Goal: Task Accomplishment & Management: Use online tool/utility

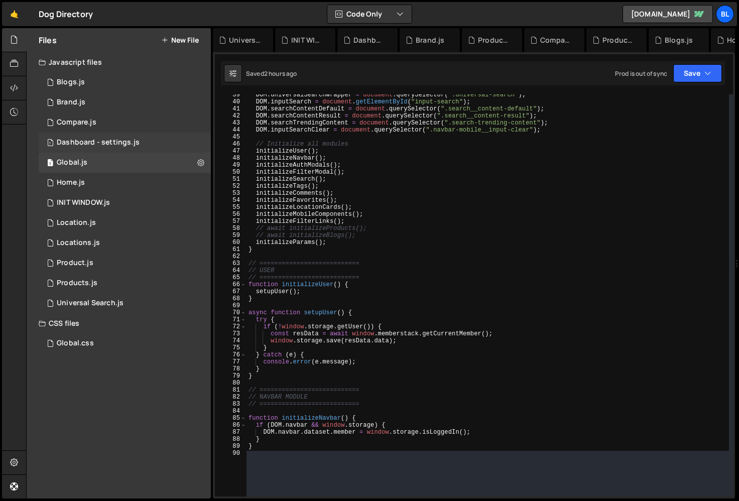
scroll to position [15619, 0]
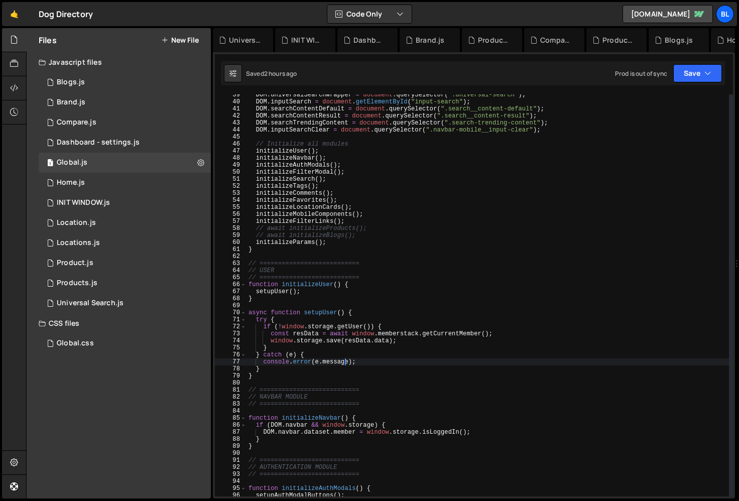
click at [345, 364] on div "DOM . universalSearchWrapper = document . querySelector ( ".universal-search" )…" at bounding box center [488, 299] width 483 height 416
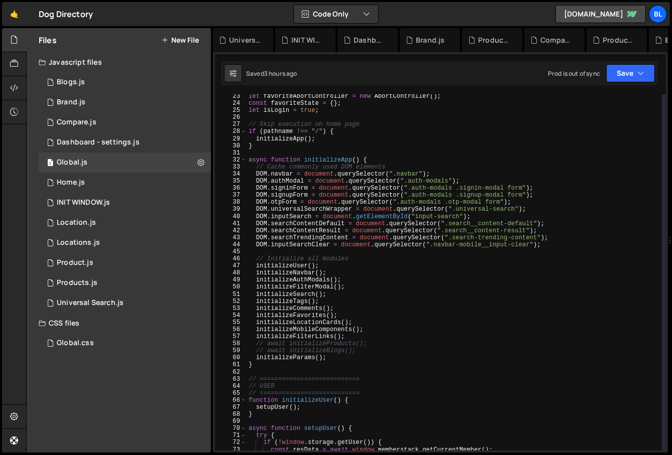
scroll to position [157, 0]
click at [399, 307] on div "let favoriteAbortController = new AbortController ( ) ; const favoriteState = {…" at bounding box center [455, 278] width 416 height 371
type textarea "initializeComments();"
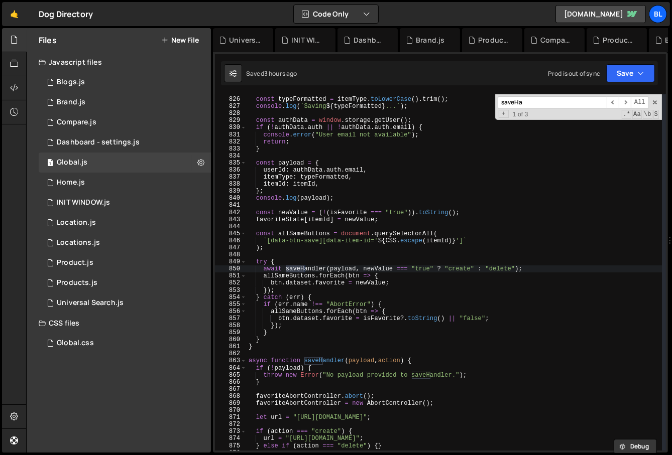
scroll to position [5836, 0]
type input "saveHandler"
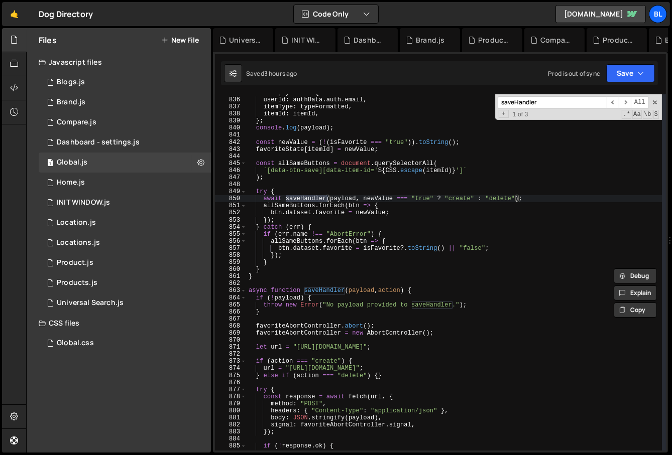
scroll to position [5907, 0]
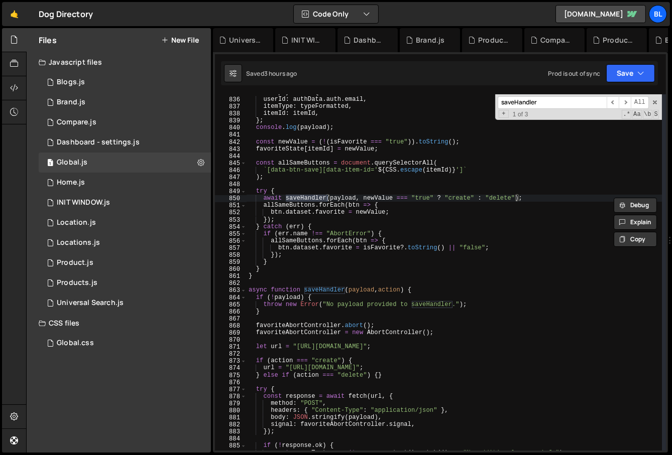
click at [357, 373] on div "const payload = { userId : authData . auth . email , itemType : typeFormatted ,…" at bounding box center [455, 274] width 416 height 371
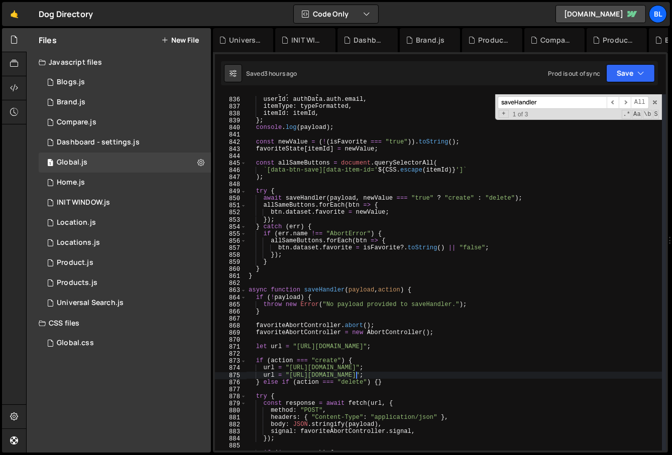
click at [377, 383] on div "const payload = { userId : authData . auth . email , itemType : typeFormatted ,…" at bounding box center [455, 274] width 416 height 371
type textarea "} else if (action === "delete") {}"
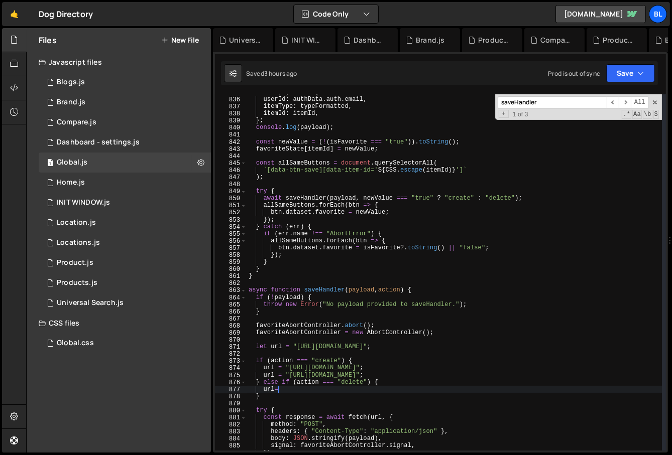
scroll to position [0, 2]
paste textarea "[URL][DOMAIN_NAME]""
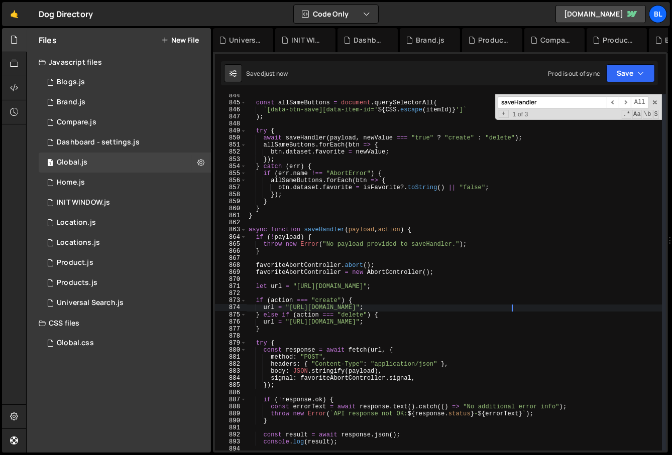
scroll to position [5967, 0]
click at [308, 311] on div "const allSameButtons = document . querySelectorAll ( ` [data-btn-save][data-ite…" at bounding box center [455, 277] width 416 height 371
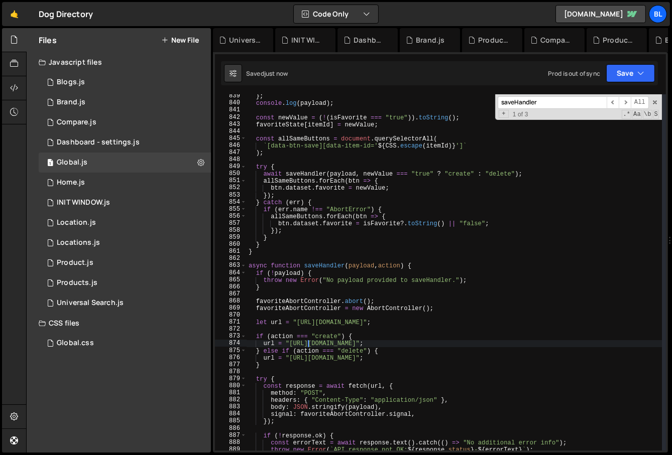
scroll to position [5929, 0]
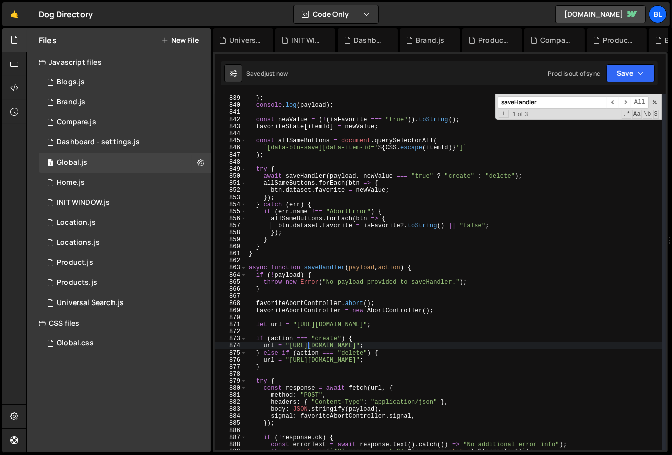
click at [307, 174] on div "itemId : itemId , } ; console . log ( payload ) ; const newValue = ( ! ( isFavo…" at bounding box center [455, 273] width 416 height 371
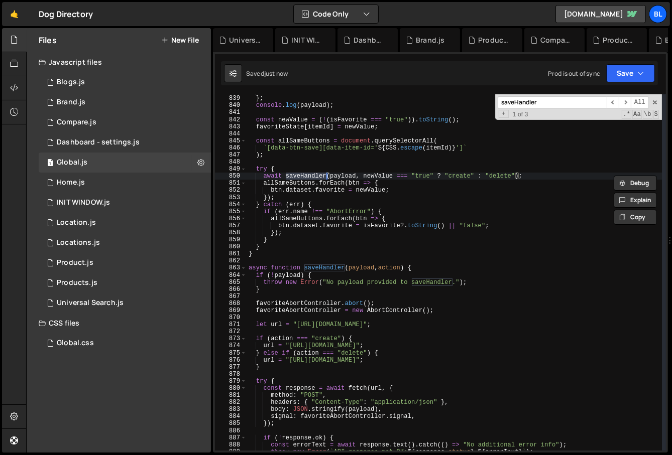
click at [320, 355] on div "itemId : itemId , } ; console . log ( payload ) ; const newValue = ( ! ( isFavo…" at bounding box center [455, 273] width 416 height 371
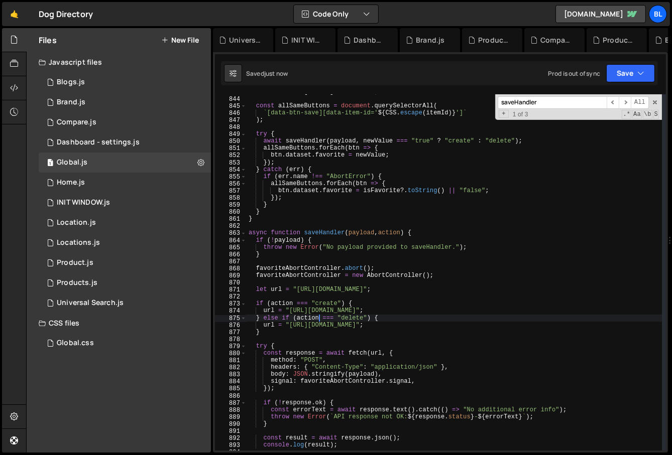
scroll to position [5966, 0]
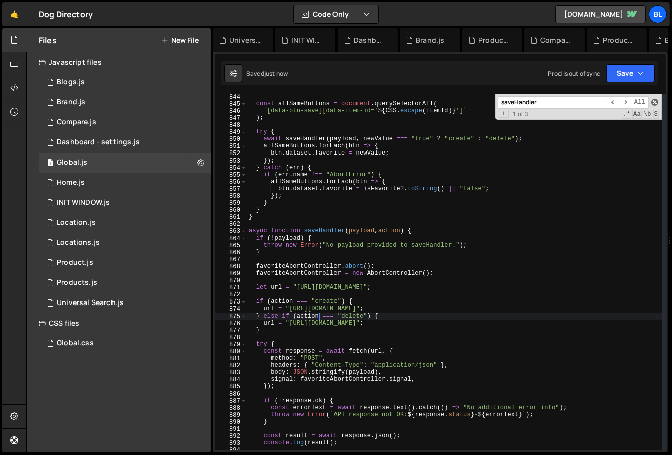
click at [654, 103] on span at bounding box center [654, 102] width 7 height 7
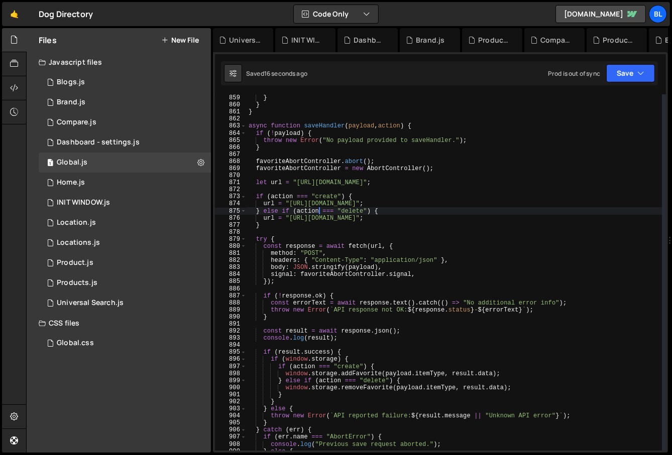
scroll to position [6071, 0]
click at [363, 335] on div "} } } async function saveHandler ( payload , action ) { if ( ! payload ) { thro…" at bounding box center [455, 279] width 416 height 371
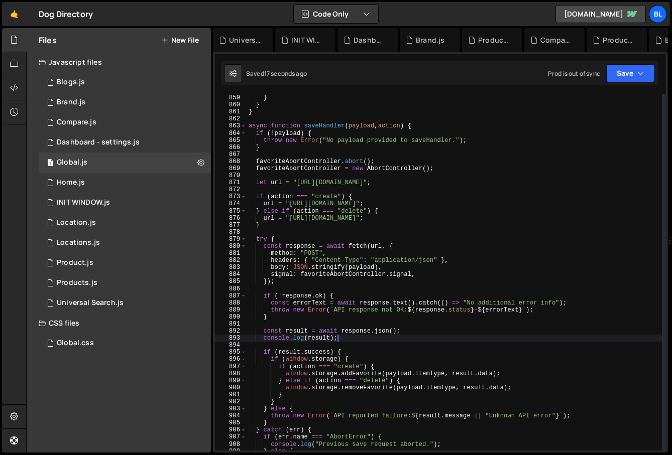
click at [357, 337] on div "} } } async function saveHandler ( payload , action ) { if ( ! payload ) { thro…" at bounding box center [455, 279] width 416 height 371
click at [292, 354] on div "} } } async function saveHandler ( payload , action ) { if ( ! payload ) { thro…" at bounding box center [455, 279] width 416 height 371
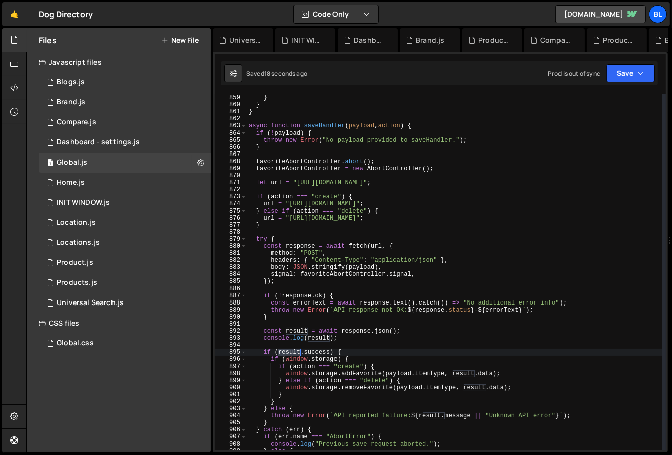
click at [292, 354] on div "} } } async function saveHandler ( payload , action ) { if ( ! payload ) { thro…" at bounding box center [455, 279] width 416 height 371
click at [315, 353] on div "} } } async function saveHandler ( payload , action ) { if ( ! payload ) { thro…" at bounding box center [455, 279] width 416 height 371
click at [333, 356] on div "} } } async function saveHandler ( payload , action ) { if ( ! payload ) { thro…" at bounding box center [455, 279] width 416 height 371
click at [318, 359] on div "} } } async function saveHandler ( payload , action ) { if ( ! payload ) { thro…" at bounding box center [455, 279] width 416 height 371
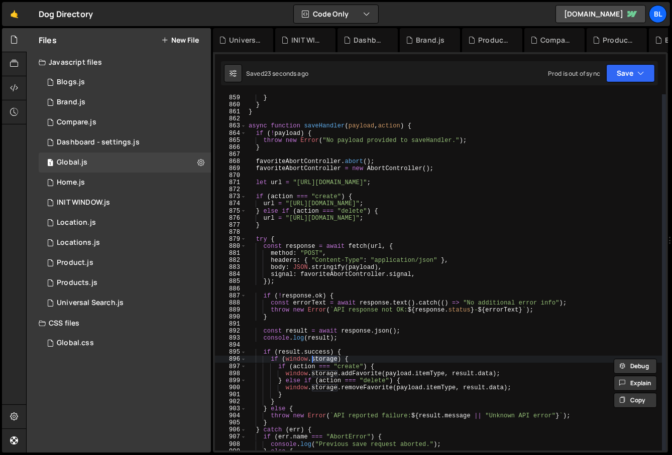
click at [283, 371] on div "} } } async function saveHandler ( payload , action ) { if ( ! payload ) { thro…" at bounding box center [455, 279] width 416 height 371
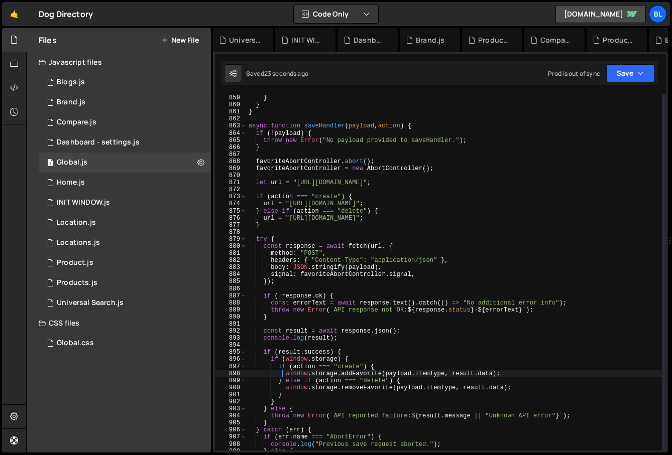
click at [283, 371] on div "} } } async function saveHandler ( payload , action ) { if ( ! payload ) { thro…" at bounding box center [455, 279] width 416 height 371
click at [316, 354] on div "} } } async function saveHandler ( payload , action ) { if ( ! payload ) { thro…" at bounding box center [455, 279] width 416 height 371
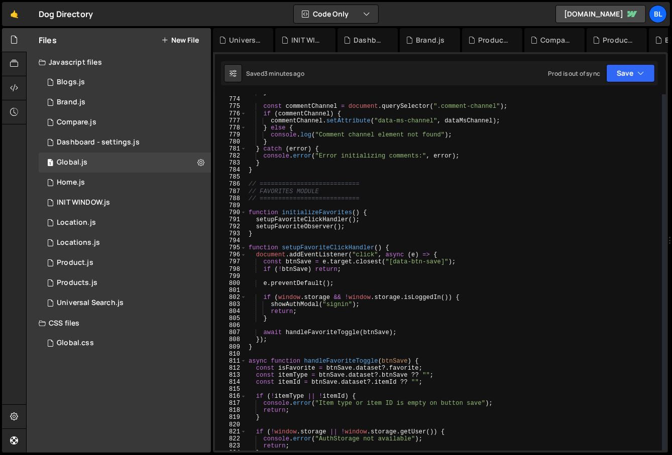
scroll to position [5466, 0]
click at [313, 223] on div "} const commentChannel = document . querySelector ( ".comment-channel" ) ; if (…" at bounding box center [455, 276] width 416 height 371
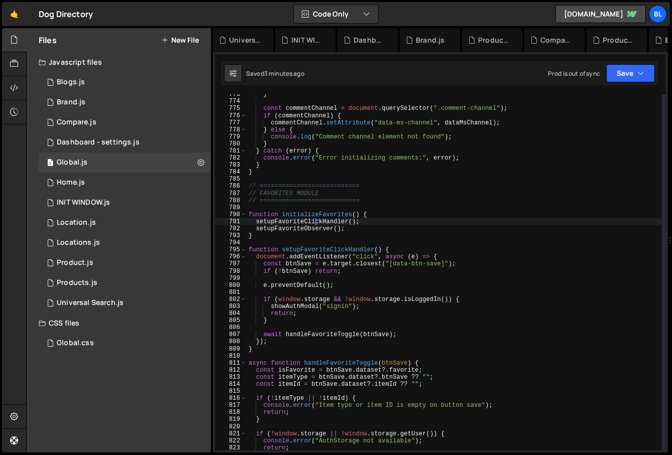
click at [307, 234] on div "} const commentChannel = document . querySelector ( ".comment-channel" ) ; if (…" at bounding box center [455, 276] width 416 height 371
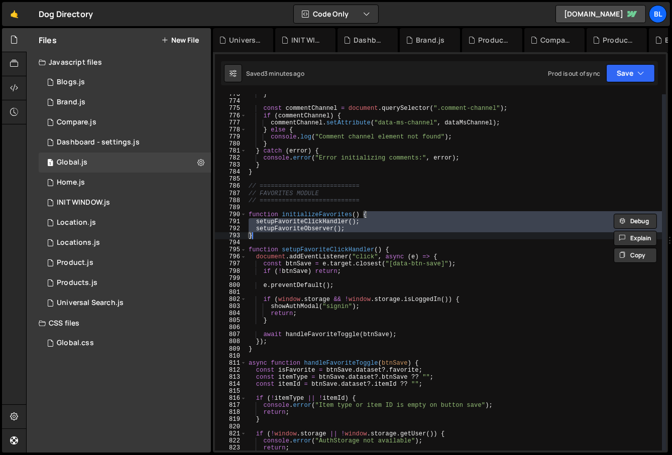
click at [315, 229] on div "} const commentChannel = document . querySelector ( ".comment-channel" ) ; if (…" at bounding box center [455, 276] width 416 height 371
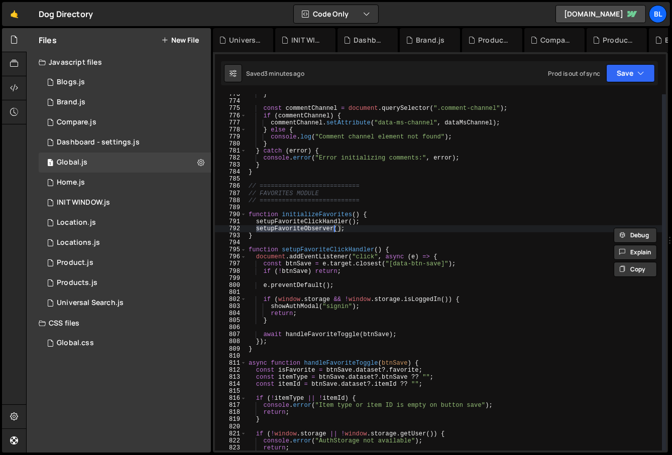
scroll to position [6331, 0]
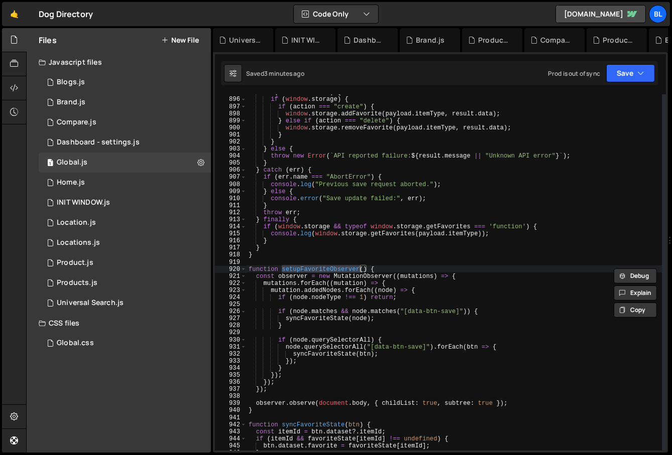
click at [323, 319] on div "if ( result . success ) { if ( window . storage ) { if ( action === "create" ) …" at bounding box center [455, 274] width 416 height 371
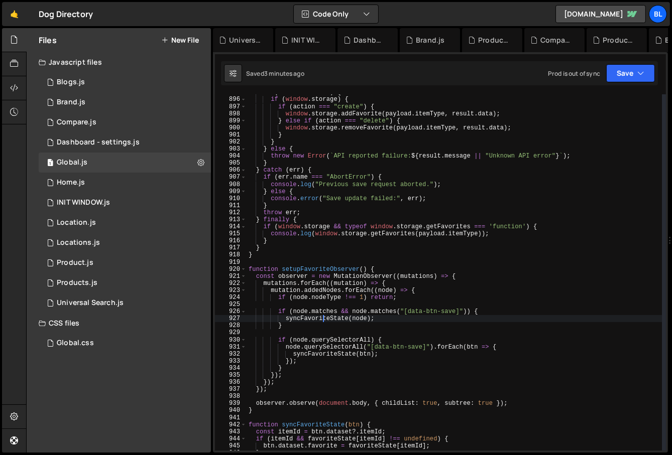
click at [334, 353] on div "if ( result . success ) { if ( window . storage ) { if ( action === "create" ) …" at bounding box center [455, 274] width 416 height 371
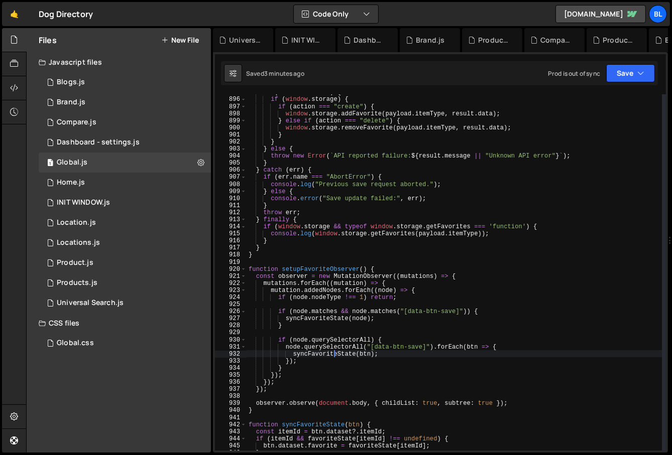
click at [326, 356] on div "if ( result . success ) { if ( window . storage ) { if ( action === "create" ) …" at bounding box center [455, 274] width 416 height 371
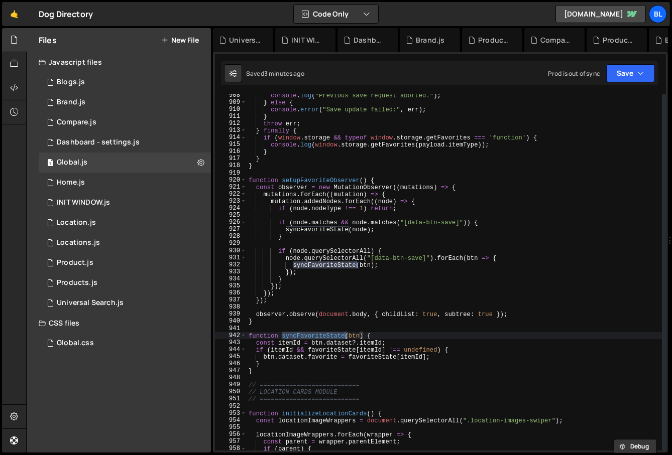
scroll to position [6424, 0]
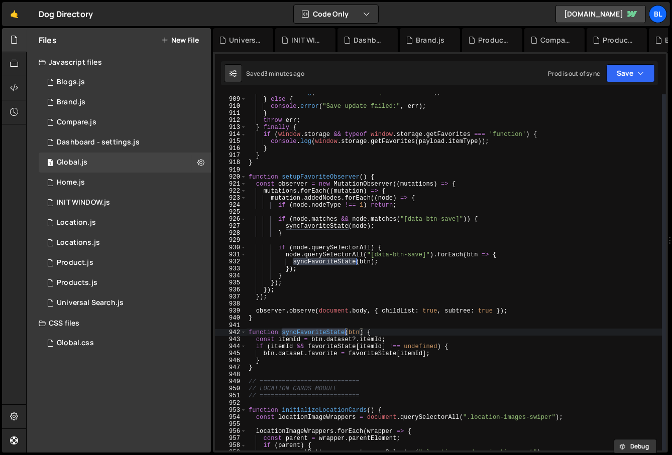
click at [374, 356] on div "console . log ( "Previous save request aborted." ) ; } else { console . error (…" at bounding box center [455, 273] width 416 height 371
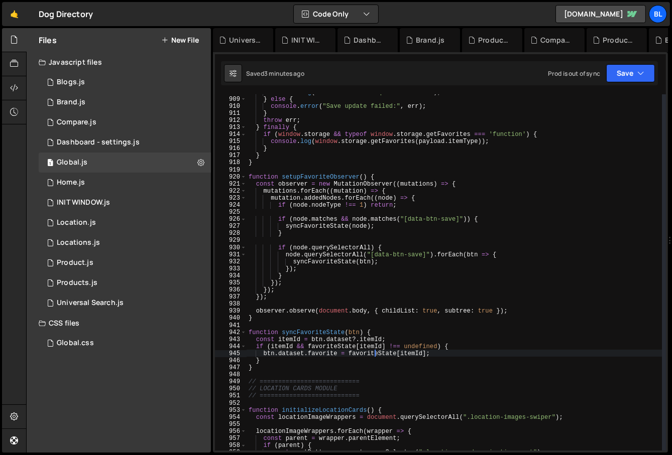
click at [374, 356] on div "console . log ( "Previous save request aborted." ) ; } else { console . error (…" at bounding box center [455, 273] width 416 height 371
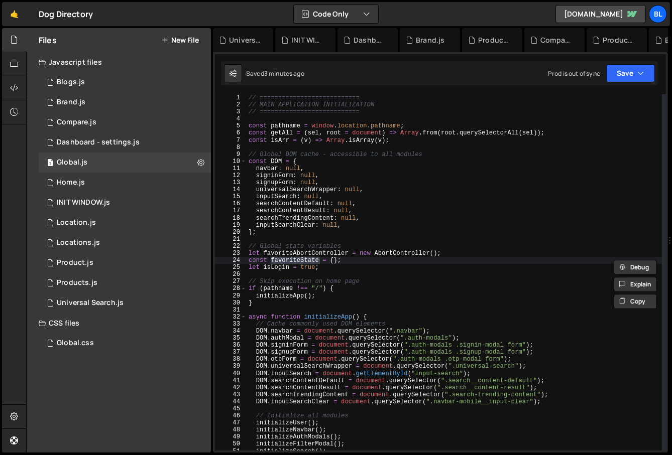
scroll to position [5787, 0]
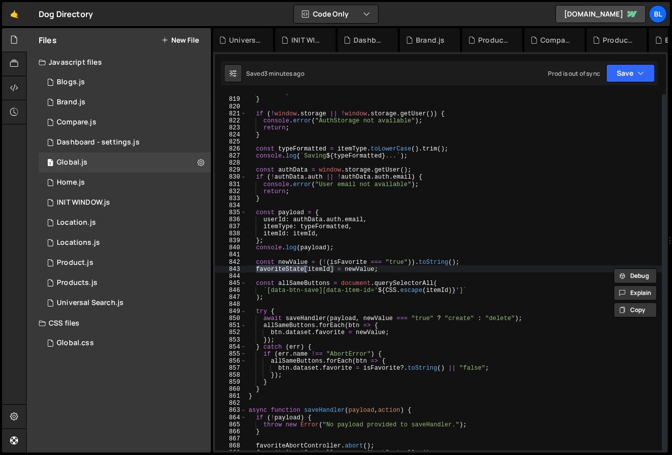
click at [282, 271] on div "return ; } if ( ! window . storage || ! window . storage . getUser ( )) { conso…" at bounding box center [455, 274] width 416 height 371
click at [286, 271] on div "return ; } if ( ! window . storage || ! window . storage . getUser ( )) { conso…" at bounding box center [455, 274] width 416 height 371
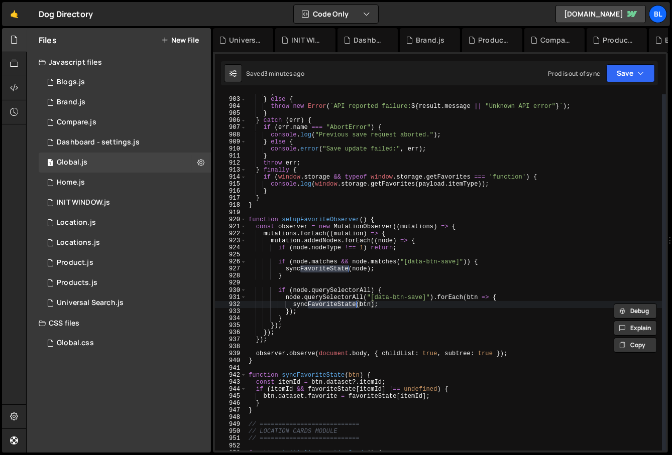
click at [313, 317] on div "} } else { throw new Error ( ` API reported failure: ${ result . message || "Un…" at bounding box center [455, 274] width 416 height 371
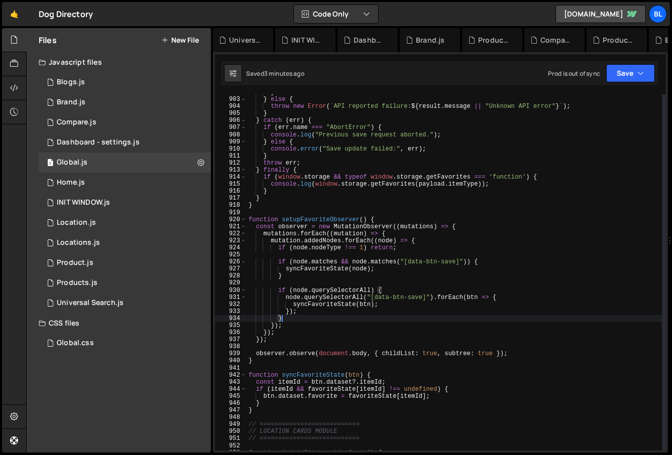
click at [321, 267] on div "} } else { throw new Error ( ` API reported failure: ${ result . message || "Un…" at bounding box center [455, 274] width 416 height 371
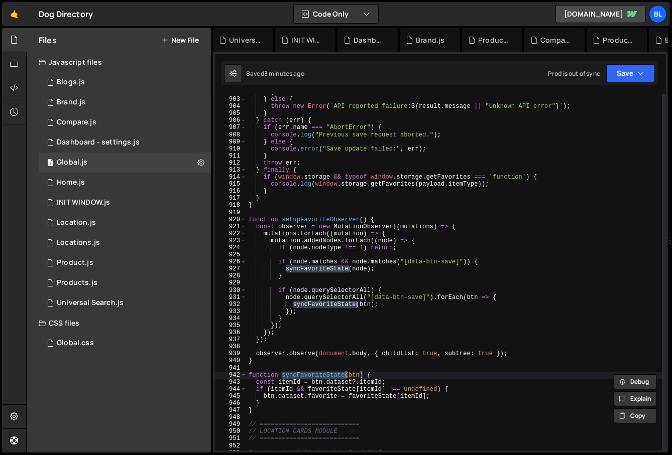
click at [372, 397] on div "} } else { throw new Error ( ` API reported failure: ${ result . message || "Un…" at bounding box center [455, 274] width 416 height 371
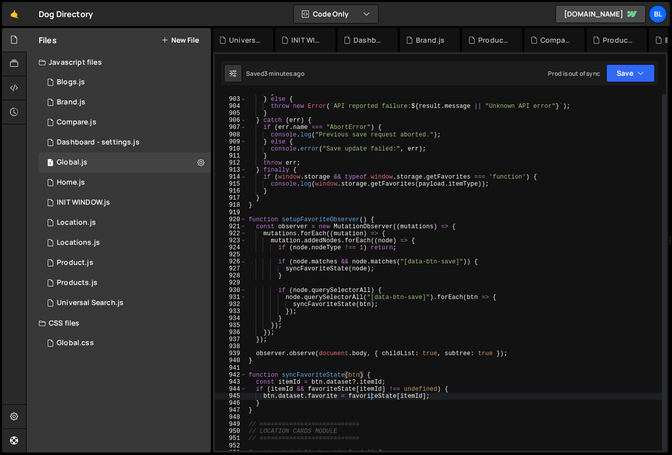
click at [372, 397] on div "} } else { throw new Error ( ` API reported failure: ${ result . message || "Un…" at bounding box center [455, 274] width 416 height 371
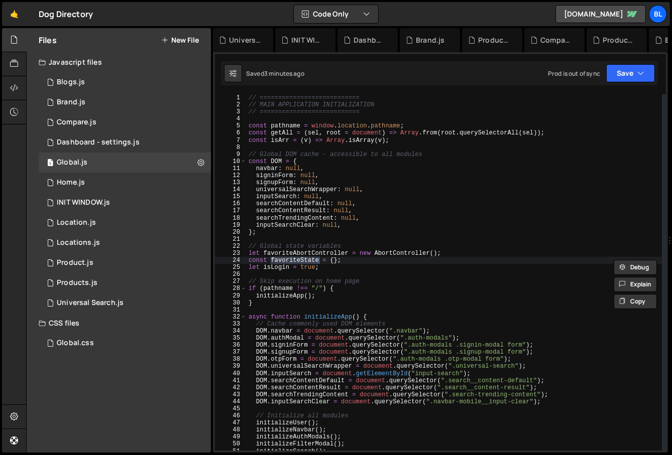
scroll to position [0, 0]
click at [293, 259] on div "// =========================== // MAIN APPLICATION INITIALIZATION // ==========…" at bounding box center [455, 279] width 416 height 371
click at [360, 258] on div "// =========================== // MAIN APPLICATION INITIALIZATION // ==========…" at bounding box center [455, 279] width 416 height 371
click at [301, 261] on div "// =========================== // MAIN APPLICATION INITIALIZATION // ==========…" at bounding box center [455, 279] width 416 height 371
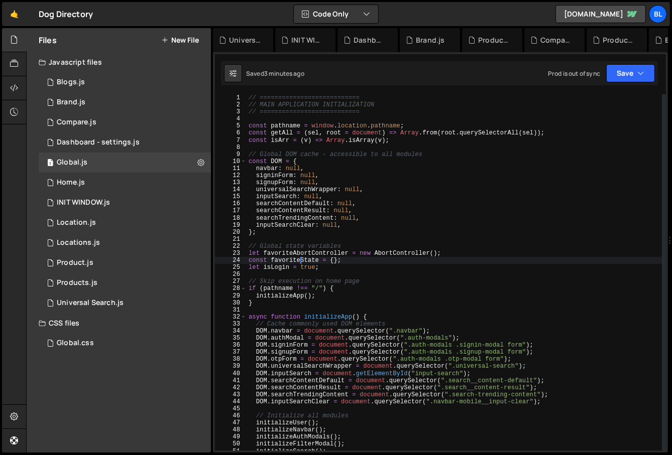
click at [301, 261] on div "// =========================== // MAIN APPLICATION INITIALIZATION // ==========…" at bounding box center [455, 279] width 416 height 371
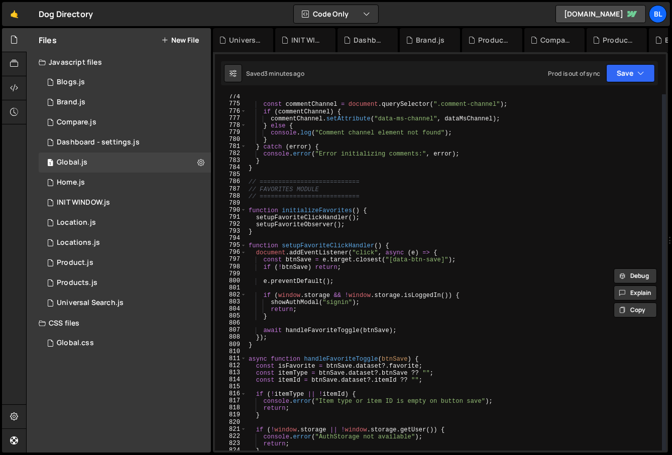
scroll to position [5470, 0]
click at [360, 216] on div "const commentChannel = document . querySelector ( ".comment-channel" ) ; if ( c…" at bounding box center [455, 279] width 416 height 371
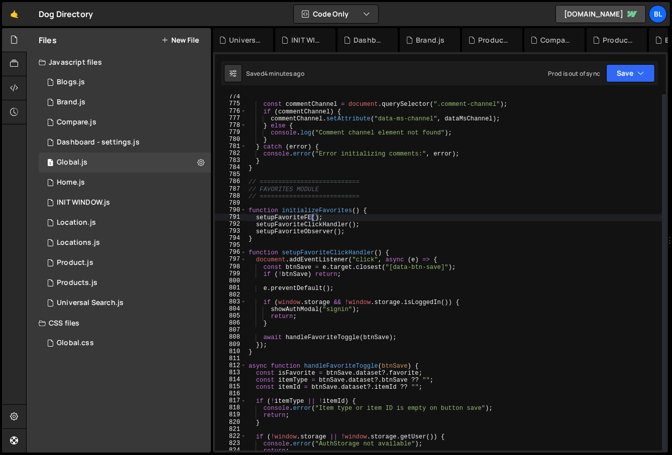
scroll to position [0, 5]
type textarea "setupFavorites();"
click at [375, 283] on div "const commentChannel = document . querySelector ( ".comment-channel" ) ; if ( c…" at bounding box center [455, 279] width 416 height 371
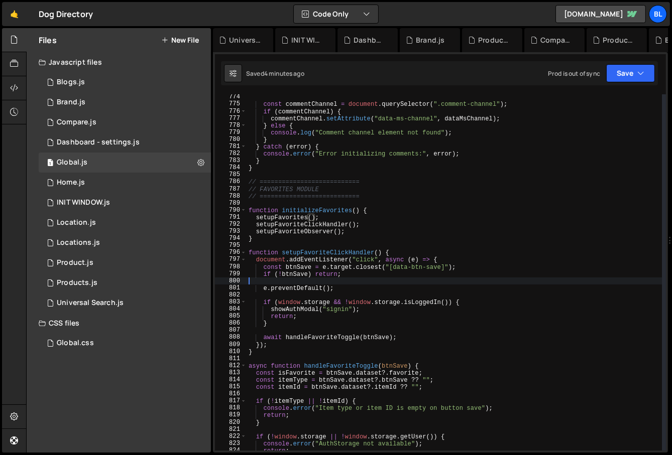
scroll to position [0, 0]
click at [295, 220] on div "const commentChannel = document . querySelector ( ".comment-channel" ) ; if ( c…" at bounding box center [455, 279] width 416 height 371
type textarea "setupFavorites();"
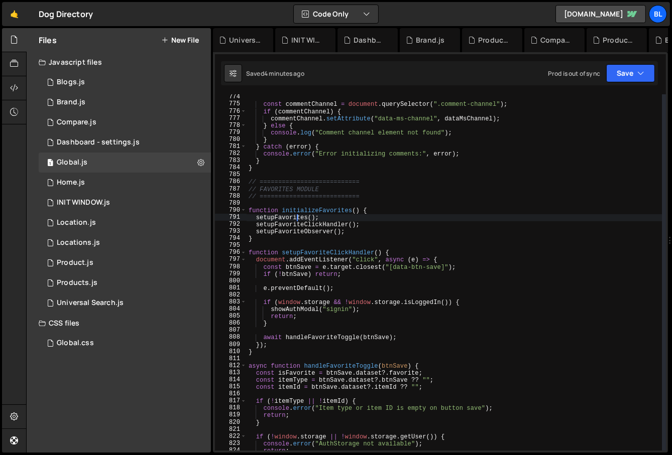
click at [295, 220] on div "const commentChannel = document . querySelector ( ".comment-channel" ) ; if ( c…" at bounding box center [455, 279] width 416 height 371
click at [277, 244] on div "const commentChannel = document . querySelector ( ".comment-channel" ) ; if ( c…" at bounding box center [455, 279] width 416 height 371
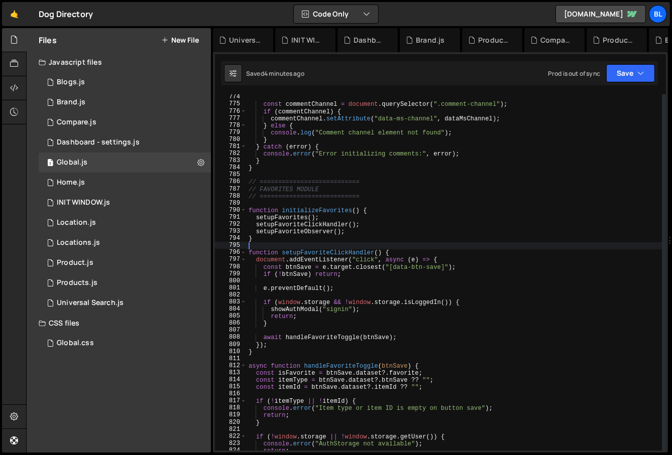
click at [286, 242] on div "const commentChannel = document . querySelector ( ".comment-channel" ) ; if ( c…" at bounding box center [455, 279] width 416 height 371
type textarea "}"
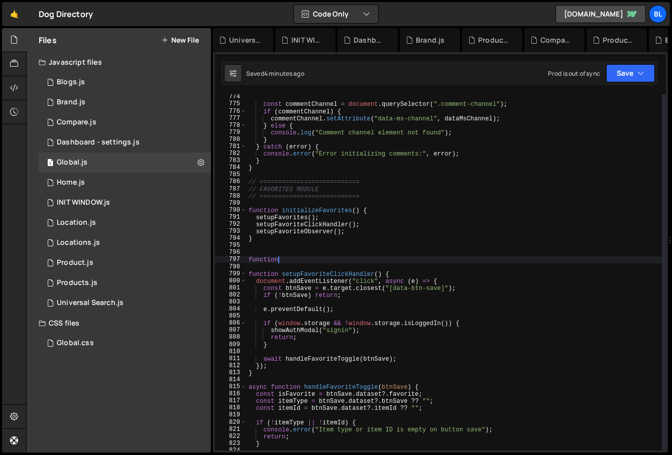
scroll to position [0, 2]
type textarea "function"
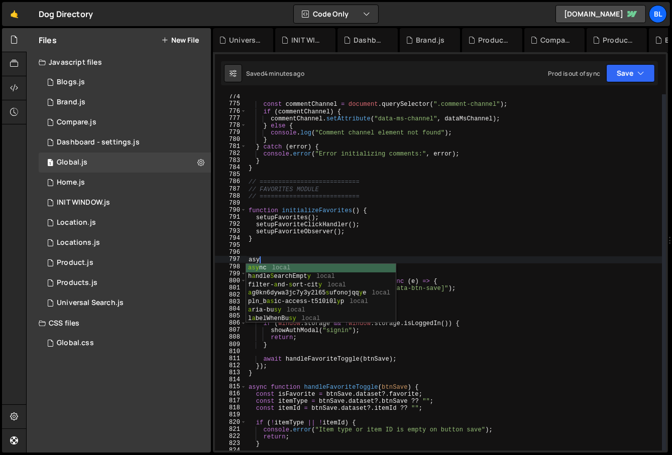
scroll to position [0, 1]
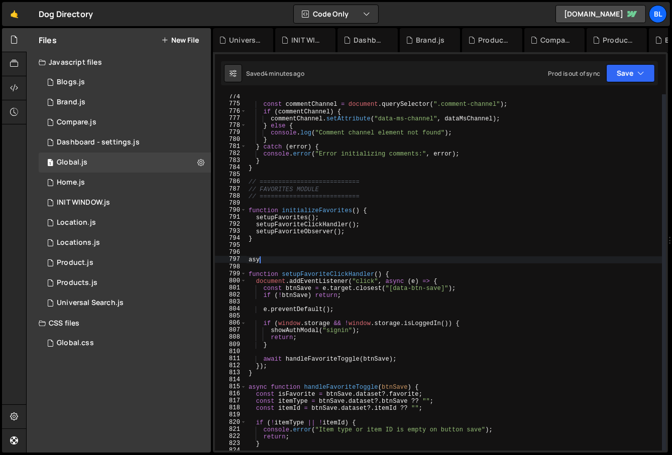
type textarea "a"
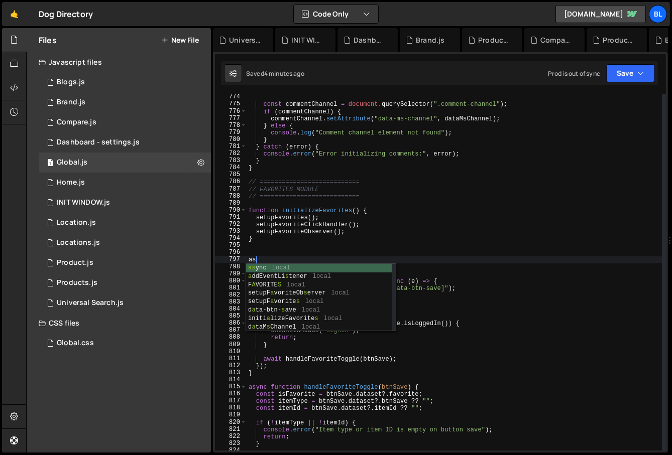
type textarea "async"
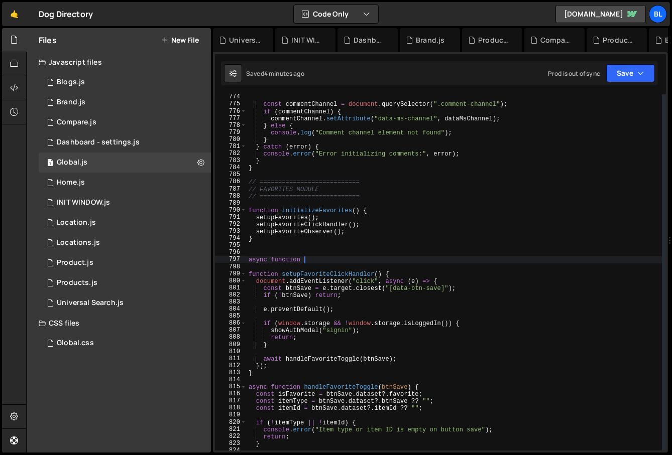
paste textarea "setupFavorites"
type textarea "async function setupFavorites(){"
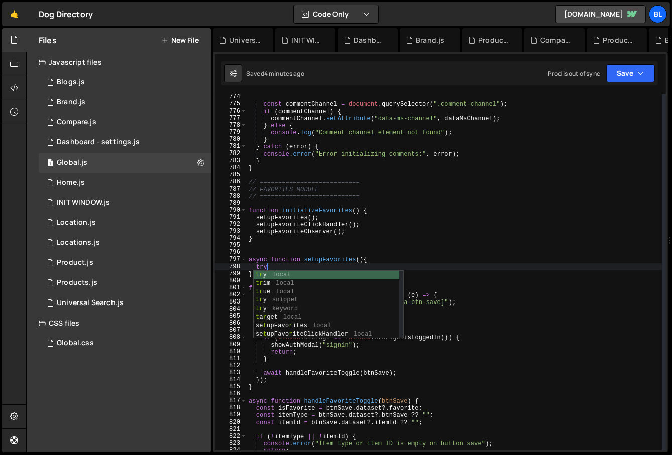
scroll to position [0, 1]
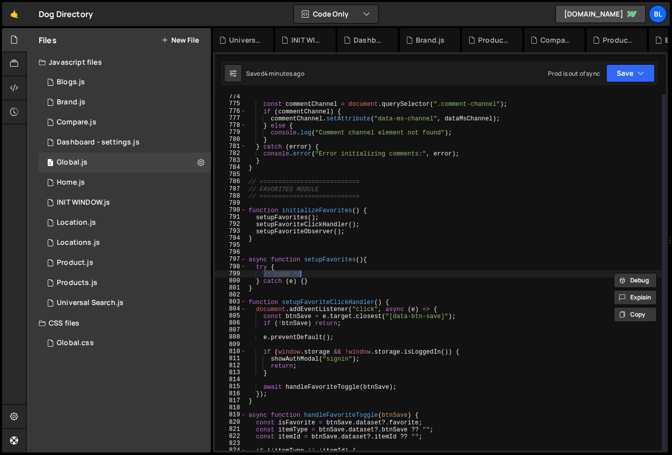
type textarea "/* code */"
click at [353, 275] on div "const commentChannel = document . querySelector ( ".comment-channel" ) ; if ( c…" at bounding box center [455, 279] width 416 height 371
click at [135, 207] on div "0 INIT WINDOW.js 0" at bounding box center [125, 203] width 172 height 20
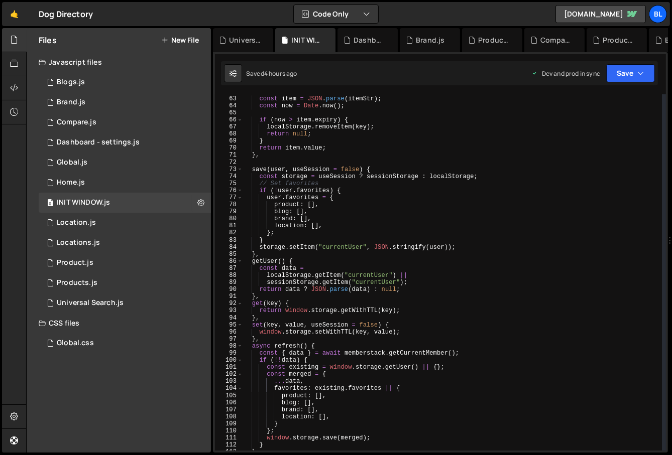
scroll to position [444, 0]
click at [313, 337] on div "const item = JSON . parse ( itemStr ) ; const now = Date . now ( ) ; if ( now >…" at bounding box center [453, 273] width 420 height 371
click at [275, 325] on div "const item = JSON . parse ( itemStr ) ; const now = Date . now ( ) ; if ( now >…" at bounding box center [453, 273] width 420 height 371
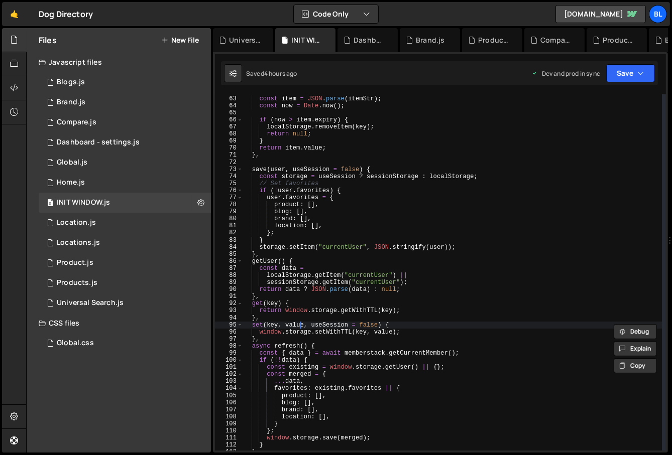
click at [299, 324] on div "const item = JSON . parse ( itemStr ) ; const now = Date . now ( ) ; if ( now >…" at bounding box center [453, 273] width 420 height 371
click at [328, 336] on div "const item = JSON . parse ( itemStr ) ; const now = Date . now ( ) ; if ( now >…" at bounding box center [453, 273] width 420 height 371
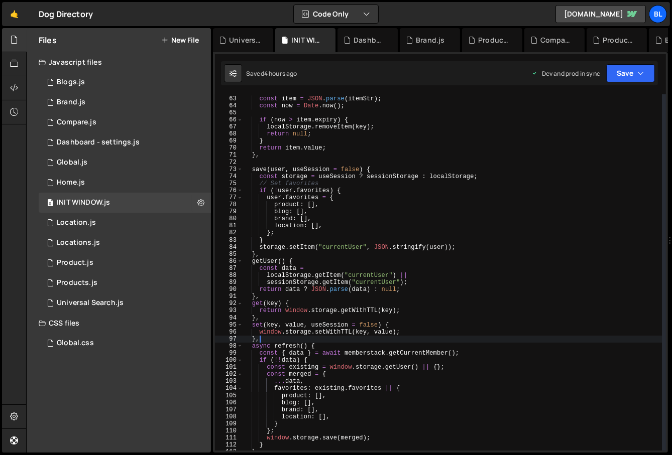
click at [330, 332] on div "const item = JSON . parse ( itemStr ) ; const now = Date . now ( ) ; if ( now >…" at bounding box center [453, 273] width 420 height 371
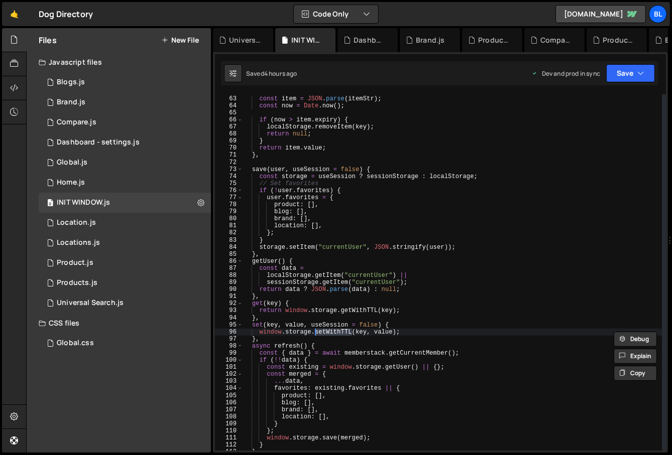
click at [336, 318] on div "const item = JSON . parse ( itemStr ) ; const now = Date . now ( ) ; if ( now >…" at bounding box center [453, 273] width 420 height 371
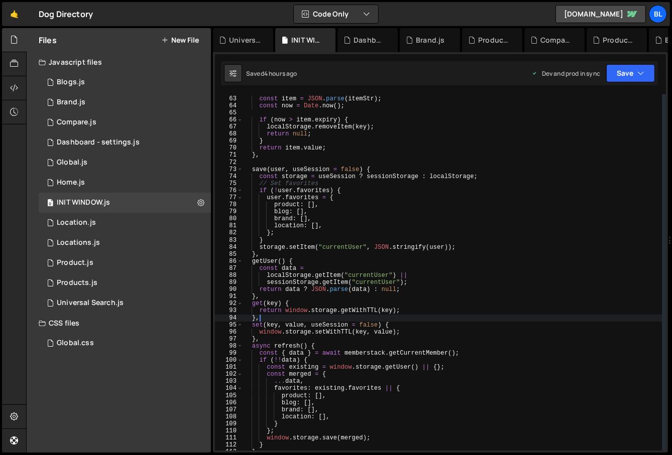
click at [336, 318] on div "const item = JSON . parse ( itemStr ) ; const now = Date . now ( ) ; if ( now >…" at bounding box center [453, 273] width 420 height 371
click at [333, 326] on div "const item = JSON . parse ( itemStr ) ; const now = Date . now ( ) ; if ( now >…" at bounding box center [453, 273] width 420 height 371
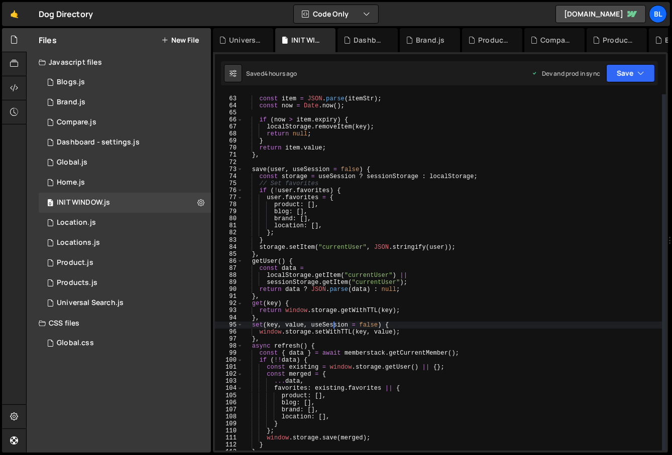
click at [333, 326] on div "const item = JSON . parse ( itemStr ) ; const now = Date . now ( ) ; if ( now >…" at bounding box center [453, 273] width 420 height 371
click at [329, 334] on div "const item = JSON . parse ( itemStr ) ; const now = Date . now ( ) ; if ( now >…" at bounding box center [453, 273] width 420 height 371
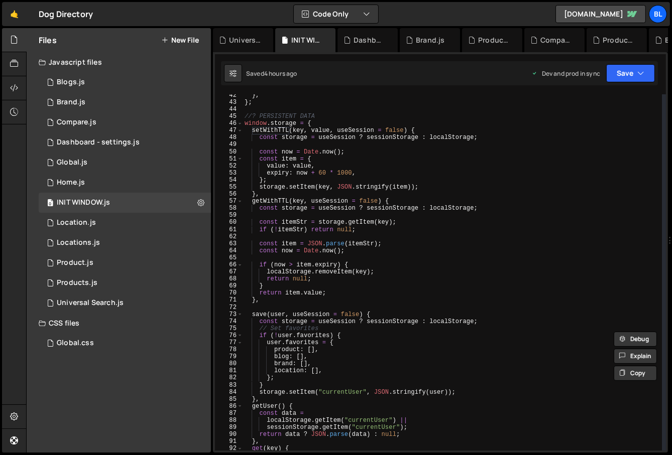
scroll to position [300, 0]
click at [269, 125] on div "} , } ; //? PERSISTENT DATA window . storage = { setWithTTL ( key , value , use…" at bounding box center [453, 277] width 420 height 371
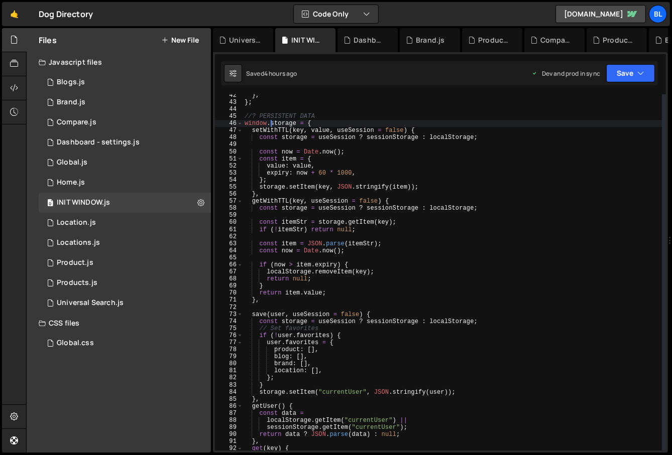
click at [268, 131] on div "} , } ; //? PERSISTENT DATA window . storage = { setWithTTL ( key , value , use…" at bounding box center [453, 277] width 420 height 371
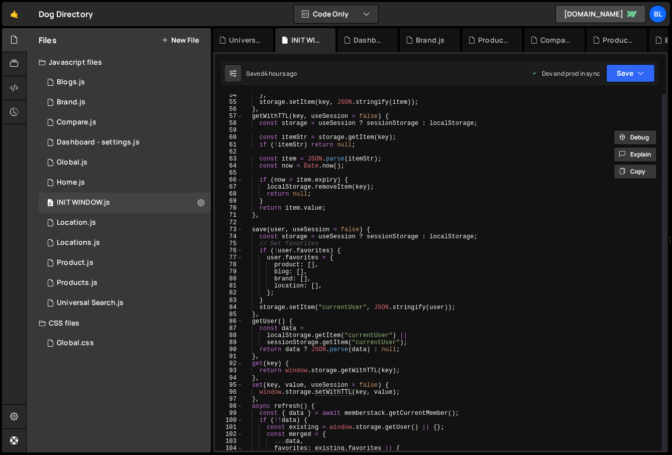
scroll to position [384, 0]
click at [328, 382] on div "} ; storage . setItem ( key , JSON . stringify ( item )) ; } , getWithTTL ( key…" at bounding box center [453, 277] width 420 height 371
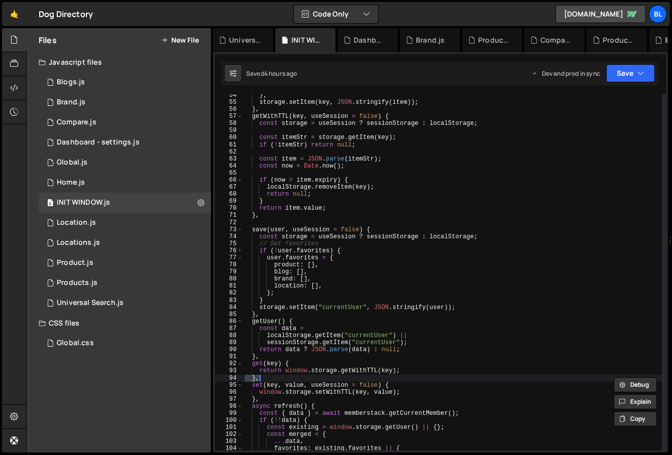
click at [334, 385] on div "} ; storage . setItem ( key , JSON . stringify ( item )) ; } , getWithTTL ( key…" at bounding box center [453, 277] width 420 height 371
click at [394, 392] on div "} ; storage . setItem ( key , JSON . stringify ( item )) ; } , getWithTTL ( key…" at bounding box center [453, 277] width 420 height 371
paste textarea "useSession"
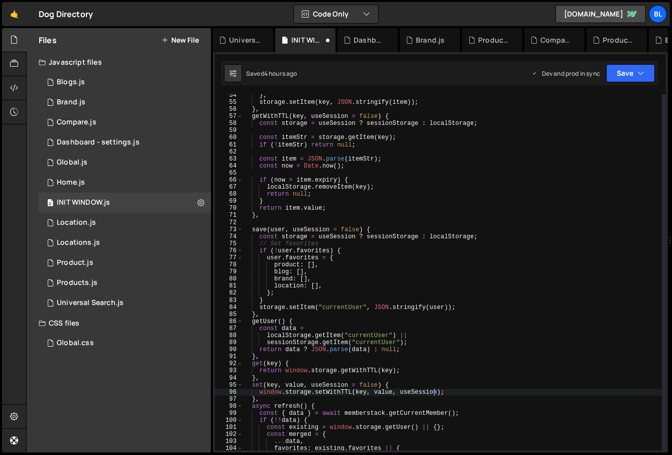
click at [356, 444] on div "} ; storage . setItem ( key , JSON . stringify ( item )) ; } , getWithTTL ( key…" at bounding box center [453, 277] width 420 height 371
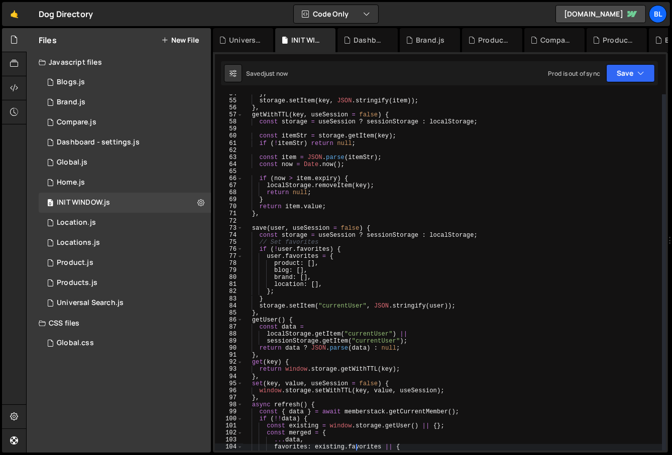
click at [253, 385] on div "} ; storage . setItem ( key , JSON . stringify ( item )) ; } , getWithTTL ( key…" at bounding box center [453, 275] width 420 height 371
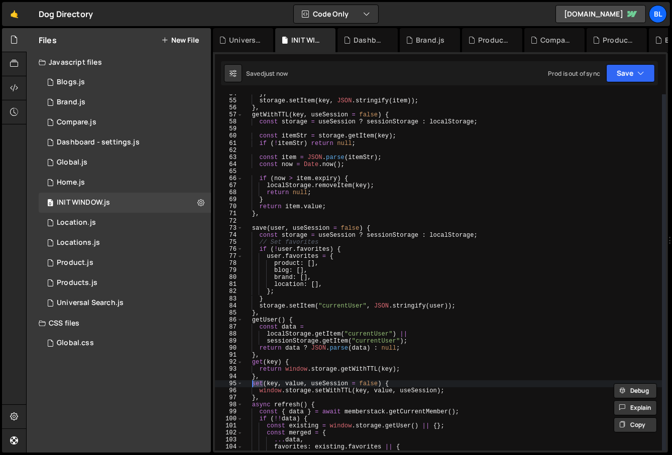
click at [310, 387] on div "} ; storage . setItem ( key , JSON . stringify ( item )) ; } , getWithTTL ( key…" at bounding box center [453, 275] width 420 height 371
click at [353, 326] on div "} ; storage . setItem ( key , JSON . stringify ( item )) ; } , getWithTTL ( key…" at bounding box center [453, 275] width 420 height 371
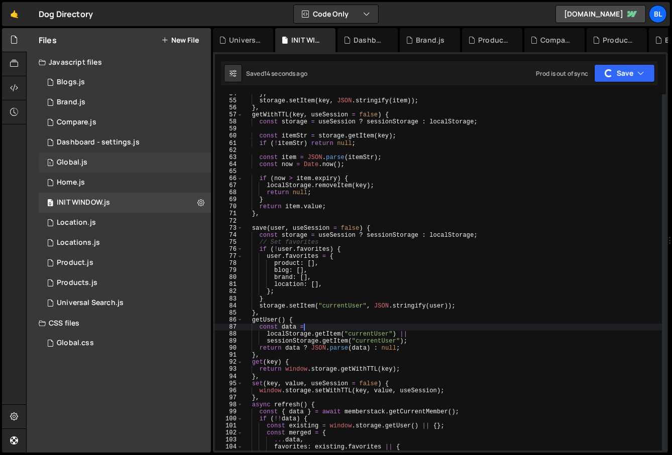
click at [125, 160] on div "1 Global.js 0" at bounding box center [125, 163] width 172 height 20
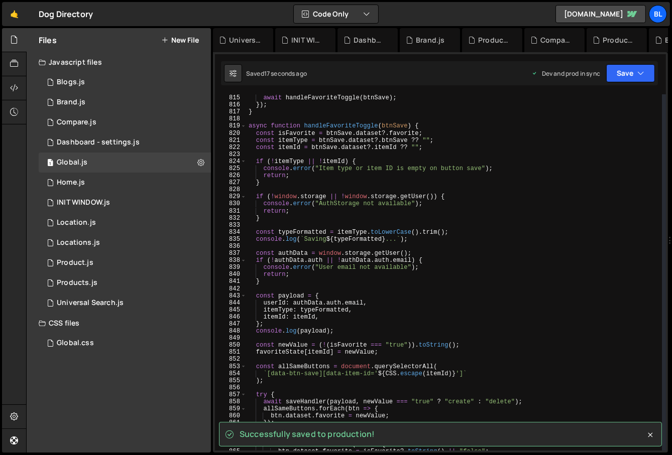
scroll to position [5762, 0]
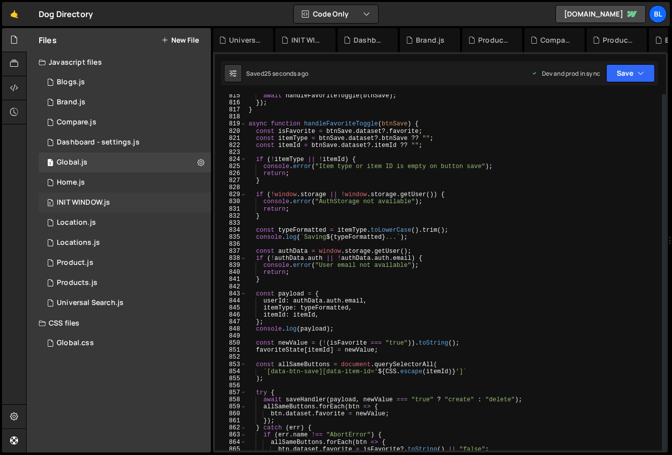
click at [115, 207] on div "0 INIT WINDOW.js 0" at bounding box center [125, 203] width 172 height 20
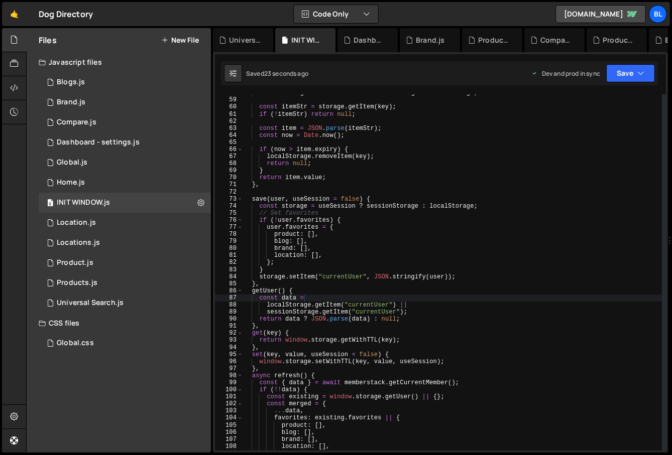
scroll to position [420, 0]
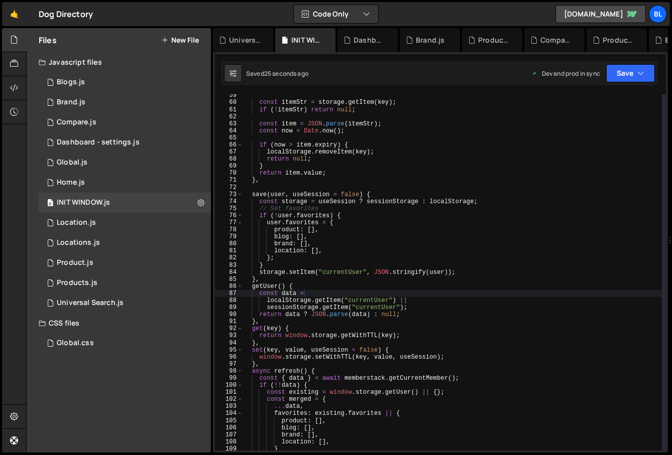
click at [335, 360] on div "const itemStr = storage . getItem ( key ) ; if ( ! itemStr ) return null ; cons…" at bounding box center [453, 277] width 420 height 371
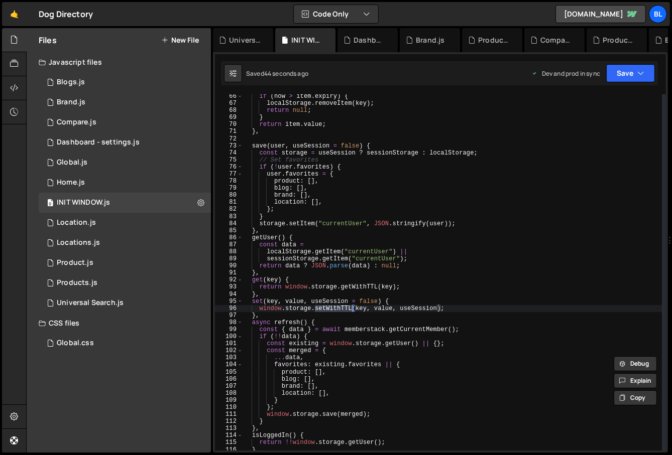
scroll to position [469, 0]
click at [327, 371] on div "if ( now > item . expiry ) { localStorage . removeItem ( key ) ; return null ; …" at bounding box center [453, 278] width 420 height 371
type textarea "product: [],"
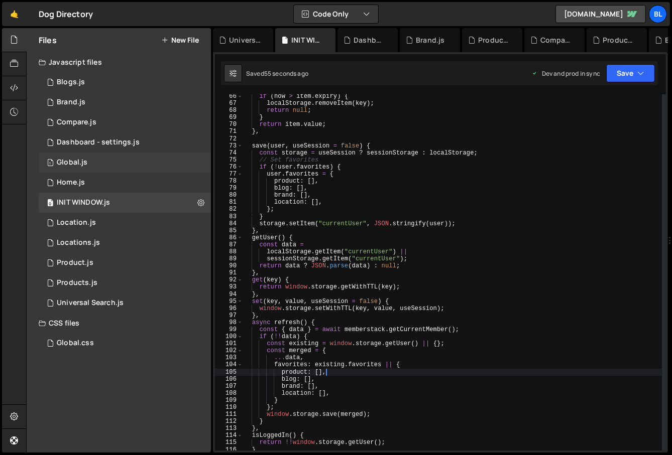
click at [114, 169] on div "1 Global.js 0" at bounding box center [125, 163] width 172 height 20
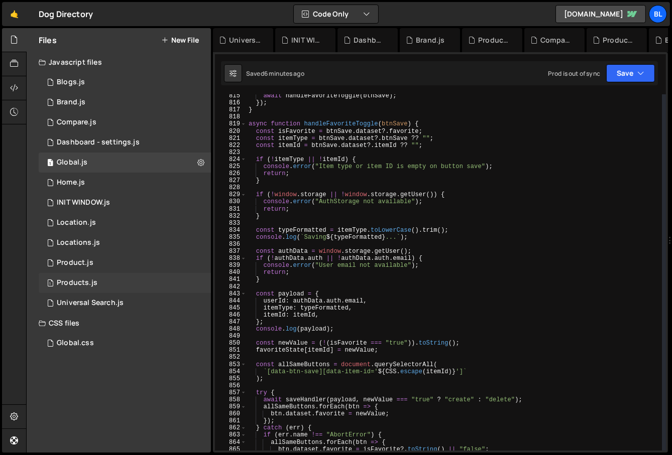
scroll to position [15514, 0]
click at [386, 324] on div "await handleFavoriteToggle ( btnSave ) ; }) ; } async function handleFavoriteTo…" at bounding box center [455, 277] width 416 height 371
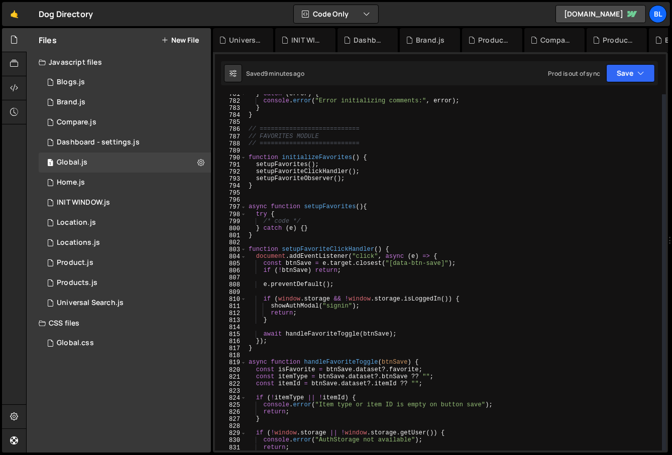
scroll to position [5522, 0]
click at [310, 219] on div "} catch ( error ) { console . error ( "Error initializing comments:" , error ) …" at bounding box center [455, 276] width 416 height 371
click at [296, 215] on div "} catch ( error ) { console . error ( "Error initializing comments:" , error ) …" at bounding box center [455, 276] width 416 height 371
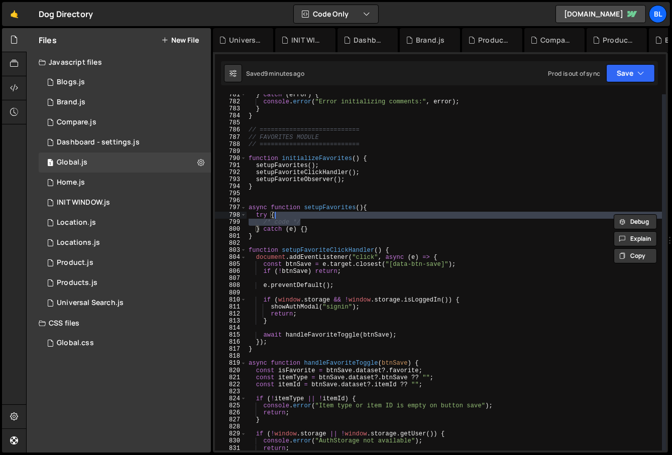
click at [305, 220] on div "} catch ( error ) { console . error ( "Error initializing comments:" , error ) …" at bounding box center [455, 276] width 416 height 371
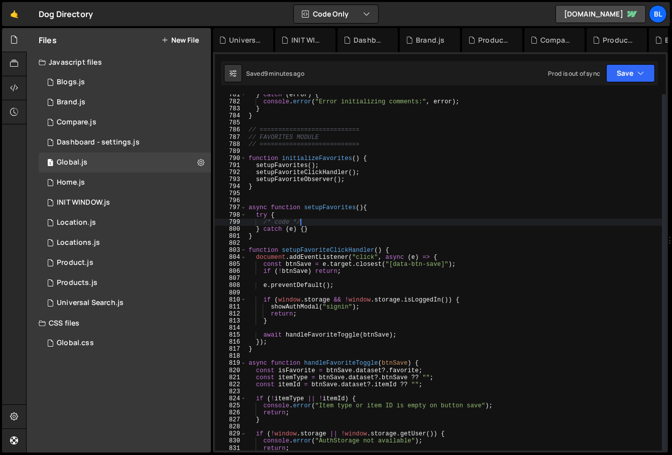
click at [293, 167] on div "} catch ( error ) { console . error ( "Error initializing comments:" , error ) …" at bounding box center [455, 276] width 416 height 371
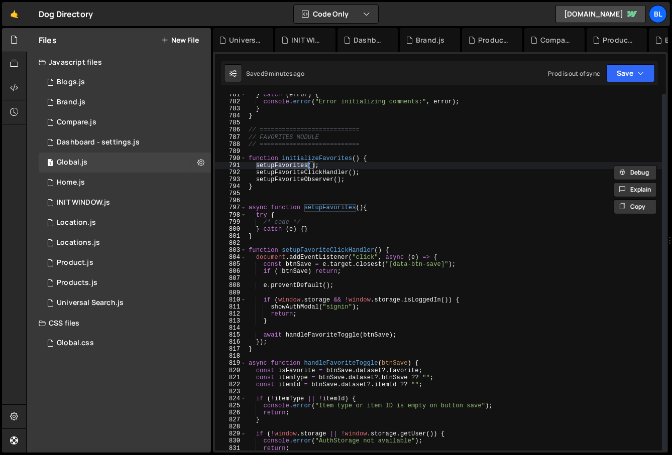
click at [307, 218] on div "} catch ( error ) { console . error ( "Error initializing comments:" , error ) …" at bounding box center [455, 276] width 416 height 371
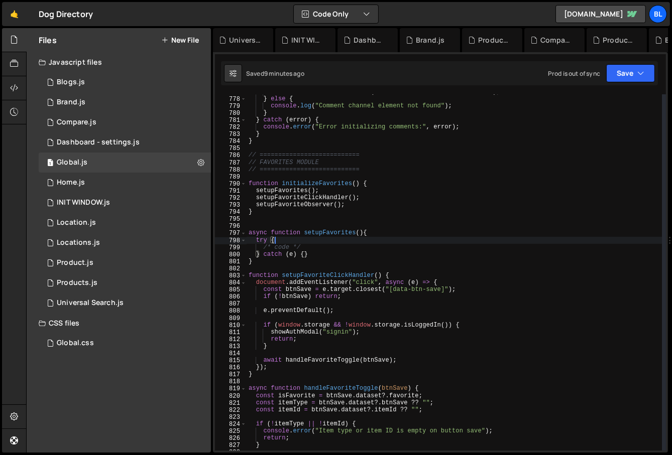
scroll to position [5496, 0]
click at [304, 247] on div "commentChannel . setAttribute ( "data-ms-channel" , dataMsChannel ) ; } else { …" at bounding box center [455, 273] width 416 height 371
click at [289, 237] on div "commentChannel . setAttribute ( "data-ms-channel" , dataMsChannel ) ; } else { …" at bounding box center [455, 273] width 416 height 371
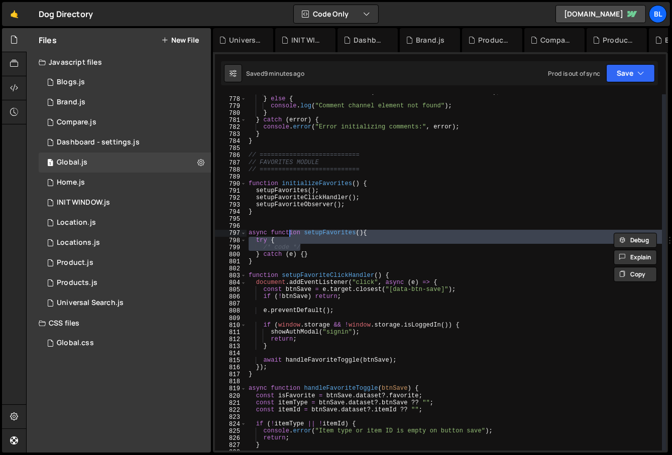
click at [314, 247] on div "commentChannel . setAttribute ( "data-ms-channel" , dataMsChannel ) ; } else { …" at bounding box center [455, 273] width 416 height 371
type textarea "/* code */"
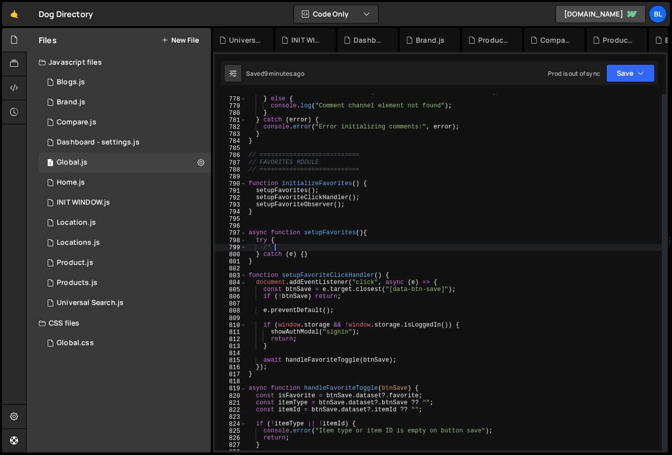
type textarea "/*"
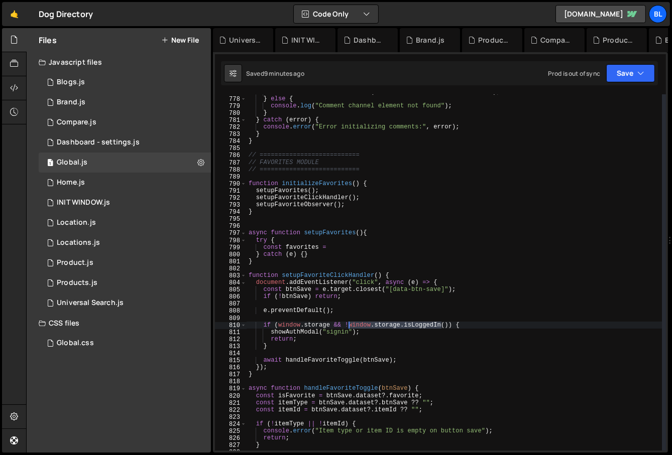
drag, startPoint x: 441, startPoint y: 326, endPoint x: 349, endPoint y: 323, distance: 91.9
click at [349, 323] on div "commentChannel . setAttribute ( "data-ms-channel" , dataMsChannel ) ; } else { …" at bounding box center [455, 273] width 416 height 371
click at [334, 250] on div "commentChannel . setAttribute ( "data-ms-channel" , dataMsChannel ) ; } else { …" at bounding box center [455, 273] width 416 height 371
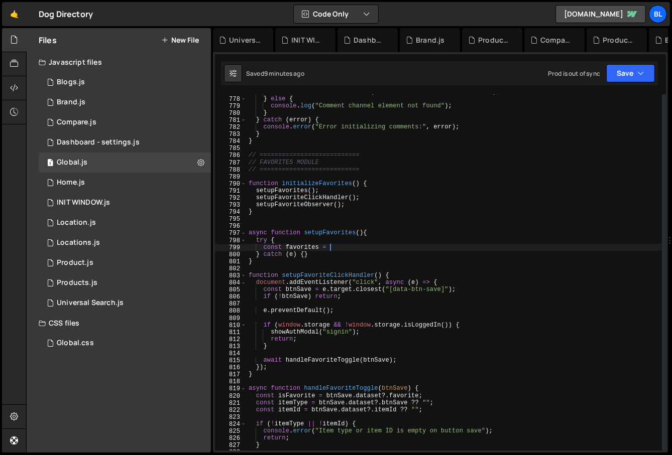
paste textarea "window.storage.isLoggedIn"
click at [420, 246] on div "commentChannel . setAttribute ( "data-ms-channel" , dataMsChannel ) ; } else { …" at bounding box center [455, 273] width 416 height 371
click at [336, 265] on div "commentChannel . setAttribute ( "data-ms-channel" , dataMsChannel ) ; } else { …" at bounding box center [455, 273] width 416 height 371
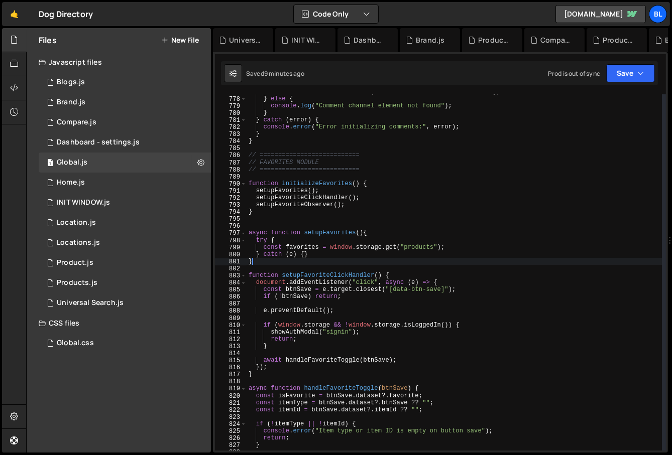
scroll to position [0, 0]
click at [417, 249] on div "commentChannel . setAttribute ( "data-ms-channel" , dataMsChannel ) ; } else { …" at bounding box center [455, 273] width 416 height 371
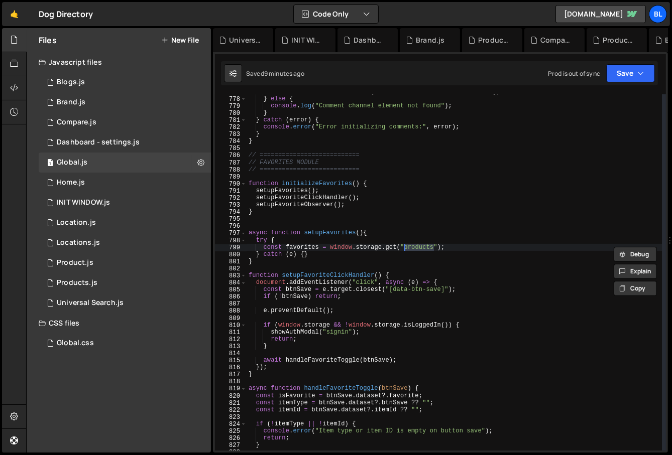
click at [437, 248] on div "commentChannel . setAttribute ( "data-ms-channel" , dataMsChannel ) ; } else { …" at bounding box center [455, 273] width 416 height 371
click at [407, 250] on div "commentChannel . setAttribute ( "data-ms-channel" , dataMsChannel ) ; } else { …" at bounding box center [455, 273] width 416 height 371
click at [330, 248] on div "commentChannel . setAttribute ( "data-ms-channel" , dataMsChannel ) ; } else { …" at bounding box center [455, 273] width 416 height 371
click at [418, 251] on div "commentChannel . setAttribute ( "data-ms-channel" , dataMsChannel ) ; } else { …" at bounding box center [455, 273] width 416 height 371
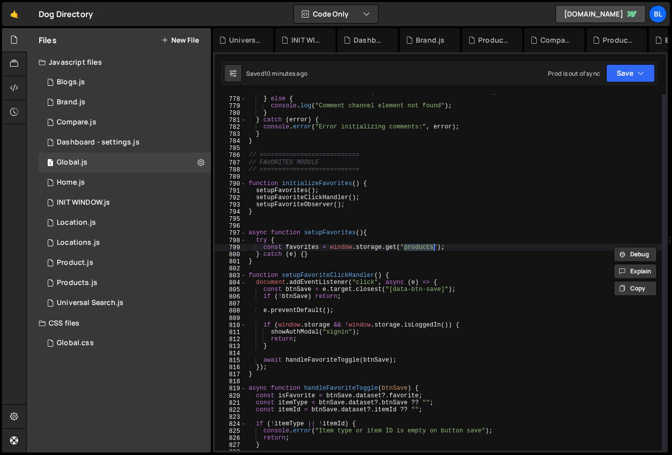
click at [441, 250] on div "commentChannel . setAttribute ( "data-ms-channel" , dataMsChannel ) ; } else { …" at bounding box center [455, 273] width 416 height 371
click at [299, 248] on div "commentChannel . setAttribute ( "data-ms-channel" , dataMsChannel ) ; } else { …" at bounding box center [455, 273] width 416 height 371
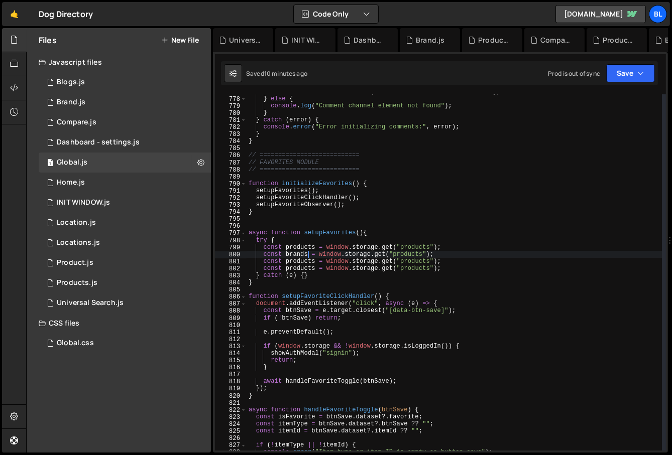
scroll to position [0, 5]
click at [409, 255] on div "commentChannel . setAttribute ( "data-ms-channel" , dataMsChannel ) ; } else { …" at bounding box center [455, 273] width 416 height 371
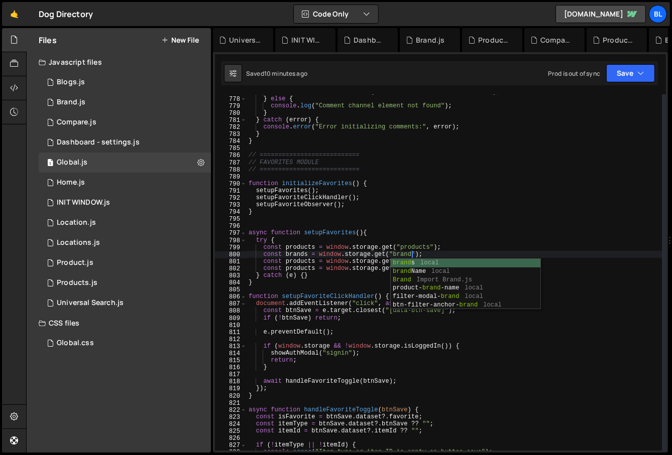
scroll to position [0, 13]
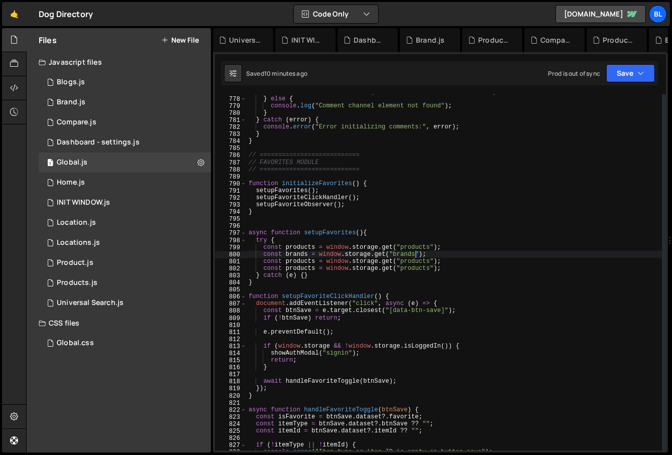
click at [302, 263] on div "commentChannel . setAttribute ( "data-ms-channel" , dataMsChannel ) ; } else { …" at bounding box center [455, 273] width 416 height 371
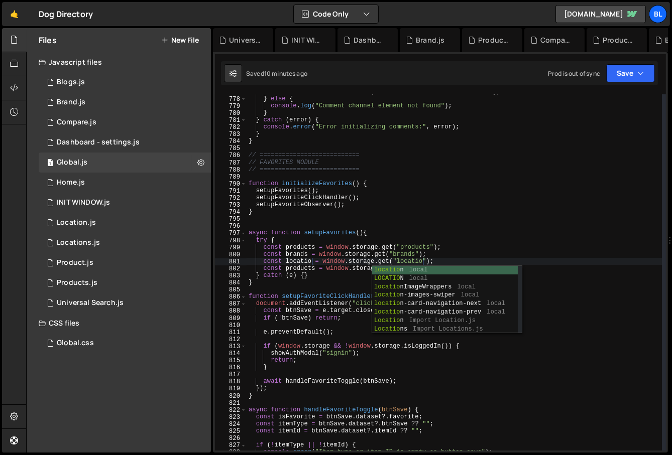
scroll to position [0, 15]
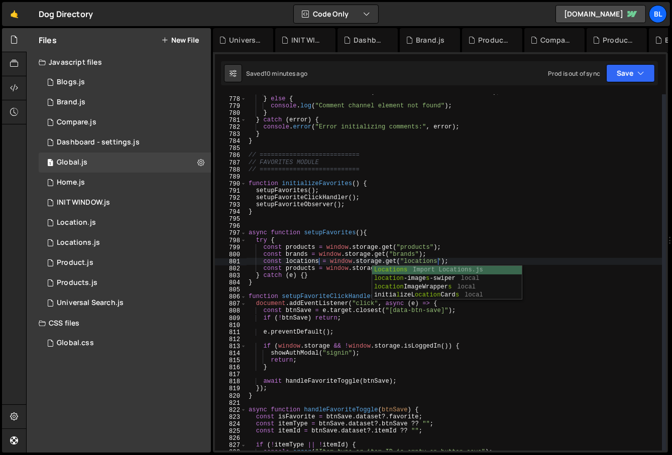
click at [305, 272] on div "commentChannel . setAttribute ( "data-ms-channel" , dataMsChannel ) ; } else { …" at bounding box center [455, 273] width 416 height 371
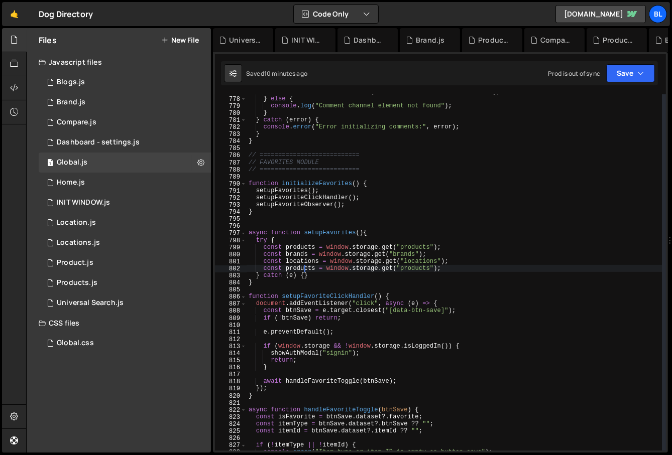
click at [305, 272] on div "commentChannel . setAttribute ( "data-ms-channel" , dataMsChannel ) ; } else { …" at bounding box center [455, 273] width 416 height 371
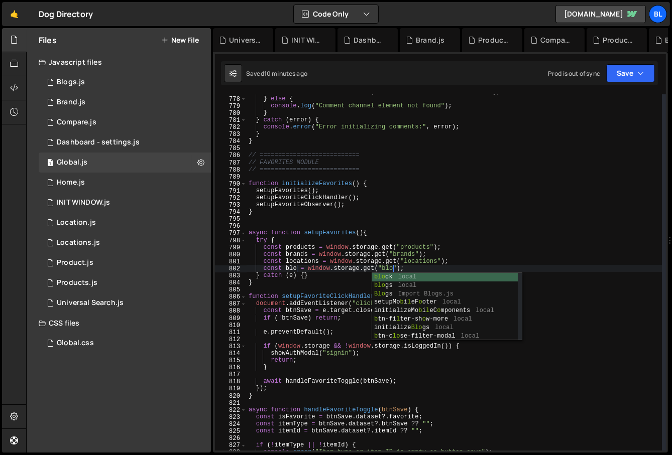
scroll to position [0, 14]
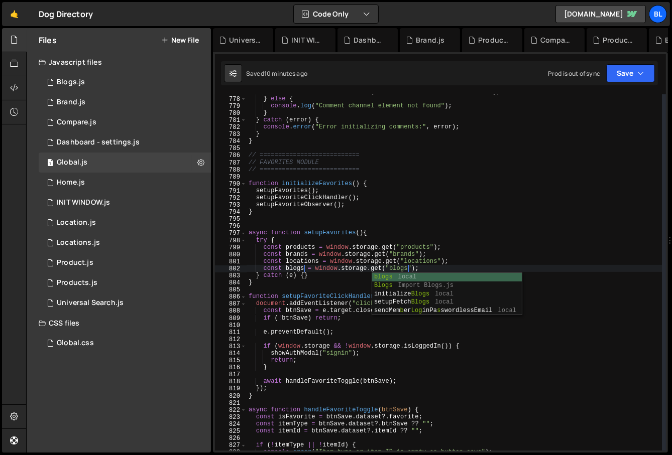
click at [325, 254] on div "commentChannel . setAttribute ( "data-ms-channel" , dataMsChannel ) ; } else { …" at bounding box center [455, 273] width 416 height 371
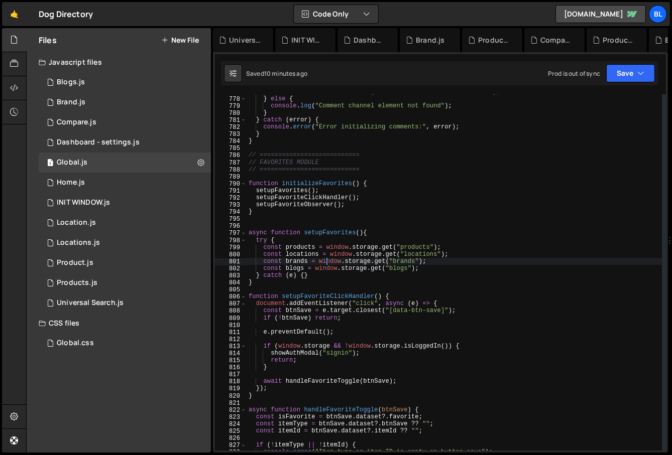
click at [438, 249] on div "commentChannel . setAttribute ( "data-ms-channel" , dataMsChannel ) ; } else { …" at bounding box center [455, 273] width 416 height 371
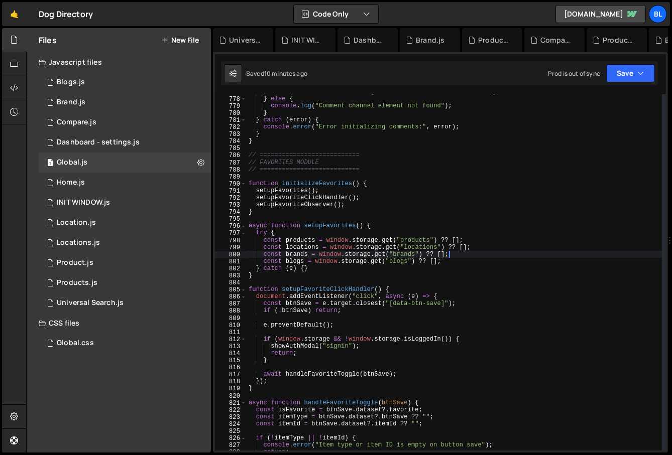
click at [305, 267] on div "commentChannel . setAttribute ( "data-ms-channel" , dataMsChannel ) ; } else { …" at bounding box center [455, 273] width 416 height 371
type textarea "} catch (e) {}"
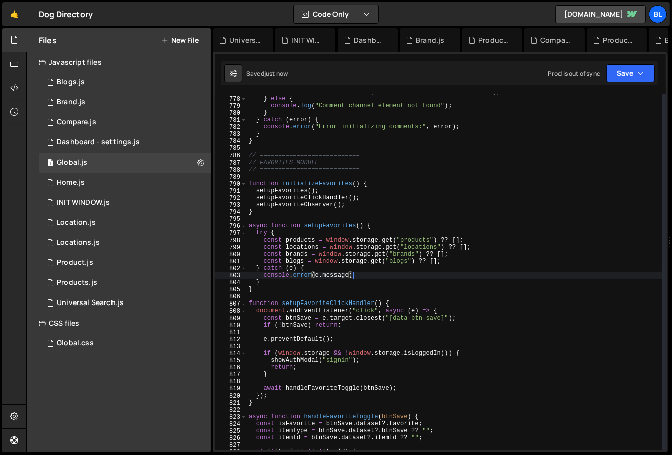
scroll to position [0, 8]
click at [427, 278] on div "commentChannel . setAttribute ( "data-ms-channel" , dataMsChannel ) ; } else { …" at bounding box center [455, 273] width 416 height 371
click at [300, 240] on div "commentChannel . setAttribute ( "data-ms-channel" , dataMsChannel ) ; } else { …" at bounding box center [455, 273] width 416 height 371
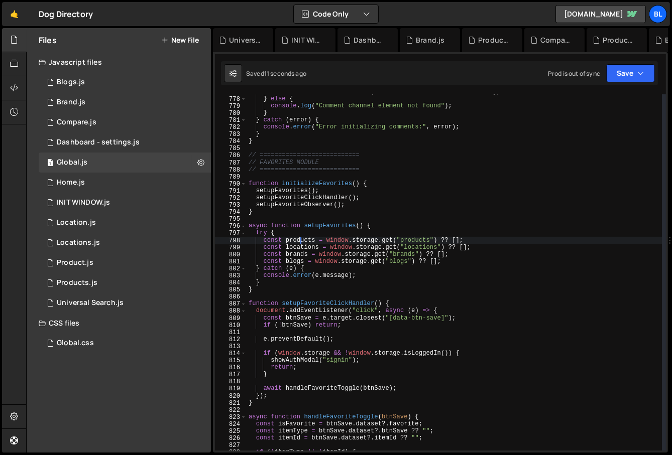
click at [300, 240] on div "commentChannel . setAttribute ( "data-ms-channel" , dataMsChannel ) ; } else { …" at bounding box center [455, 273] width 416 height 371
click at [447, 257] on div "commentChannel . setAttribute ( "data-ms-channel" , dataMsChannel ) ; } else { …" at bounding box center [455, 273] width 416 height 371
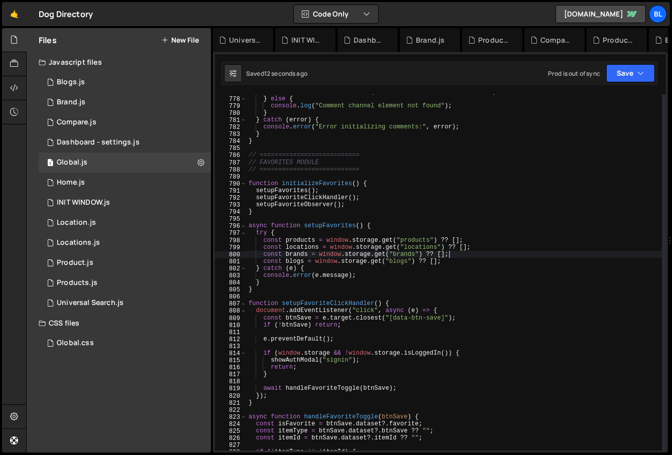
click at [446, 260] on div "commentChannel . setAttribute ( "data-ms-channel" , dataMsChannel ) ; } else { …" at bounding box center [455, 273] width 416 height 371
type textarea "const blogs = window.storage.get("blogs") ?? [];"
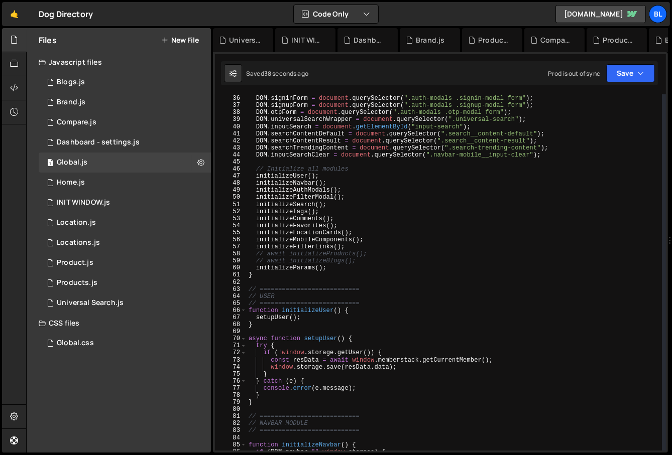
scroll to position [0, 0]
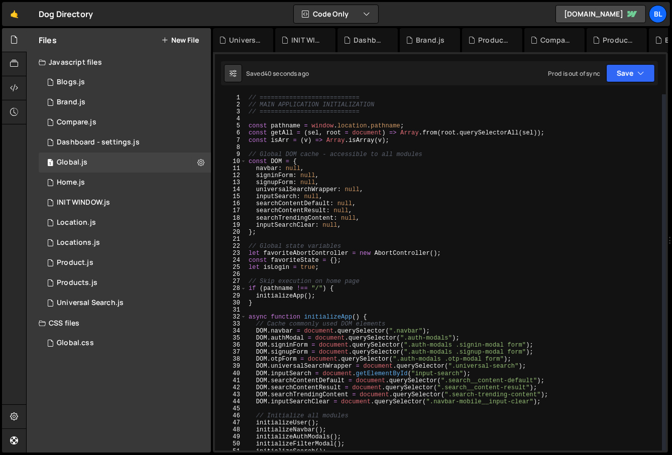
click at [294, 260] on div "// =========================== // MAIN APPLICATION INITIALIZATION // ==========…" at bounding box center [455, 279] width 416 height 371
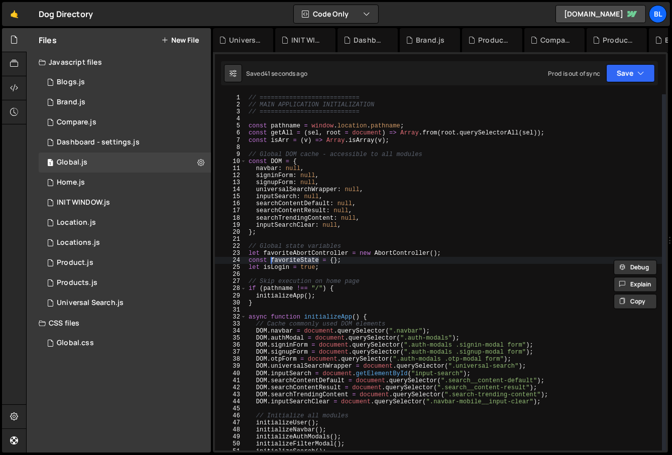
click at [303, 264] on div "// =========================== // MAIN APPLICATION INITIALIZATION // ==========…" at bounding box center [455, 279] width 416 height 371
click at [294, 260] on div "// =========================== // MAIN APPLICATION INITIALIZATION // ==========…" at bounding box center [455, 279] width 416 height 371
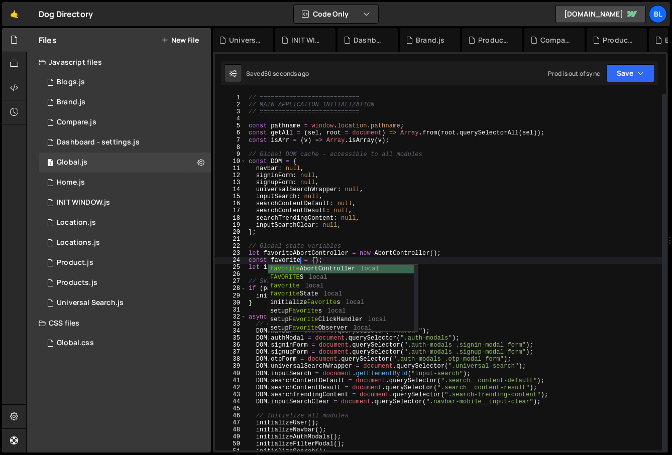
scroll to position [0, 4]
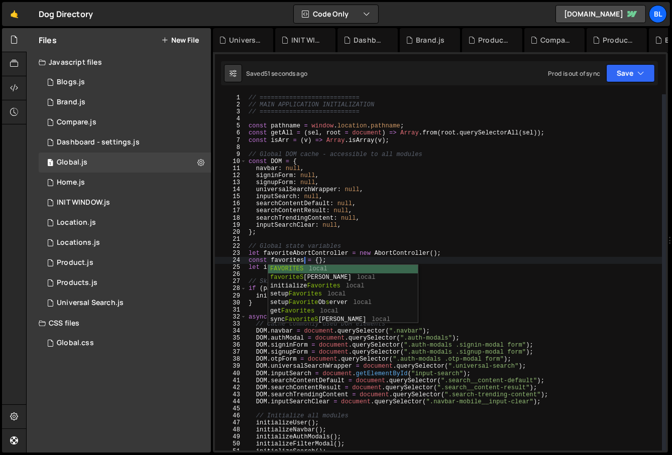
click at [320, 262] on div "// =========================== // MAIN APPLICATION INITIALIZATION // ==========…" at bounding box center [455, 279] width 416 height 371
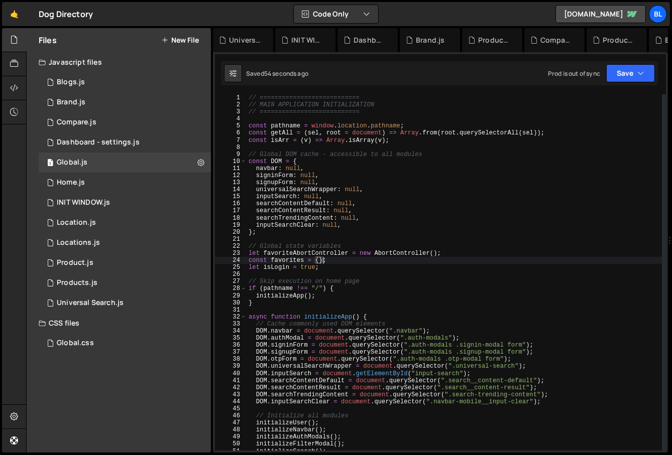
scroll to position [0, 6]
click at [284, 262] on div "// =========================== // MAIN APPLICATION INITIALIZATION // ==========…" at bounding box center [455, 279] width 416 height 371
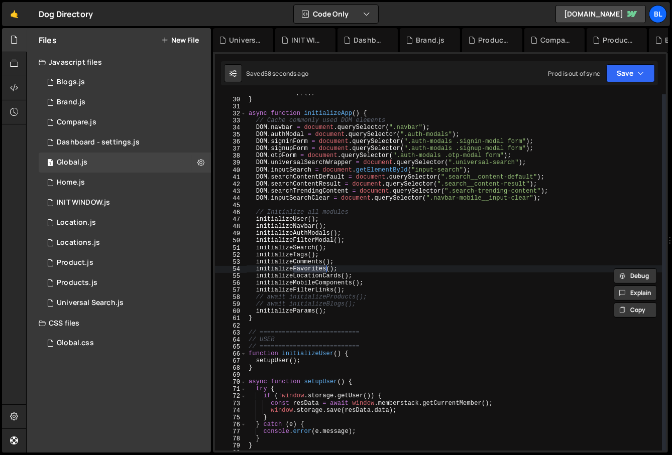
scroll to position [203, 0]
type textarea "// FAVORITES MODULE"
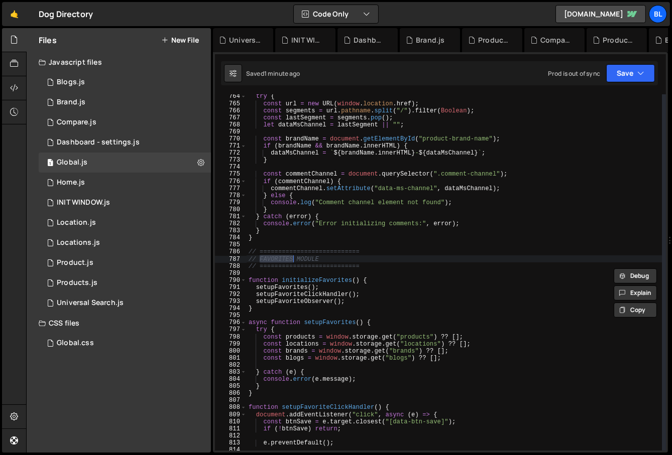
scroll to position [5400, 0]
click at [320, 364] on div "try { const url = new URL ( window . location . href ) ; const segments = url .…" at bounding box center [455, 278] width 416 height 371
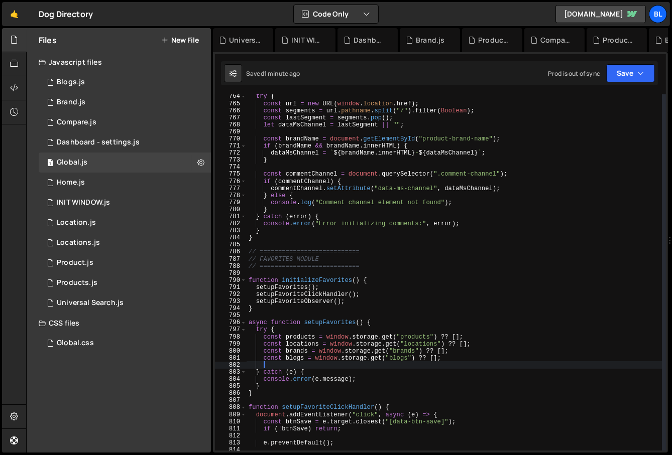
scroll to position [0, 1]
paste textarea "products"
type textarea "products"
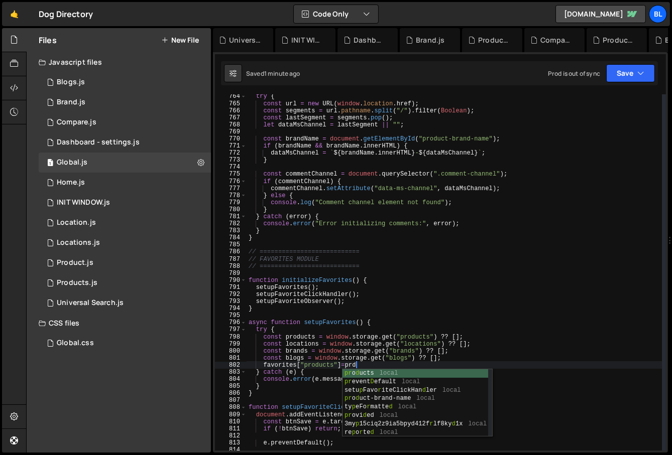
scroll to position [0, 8]
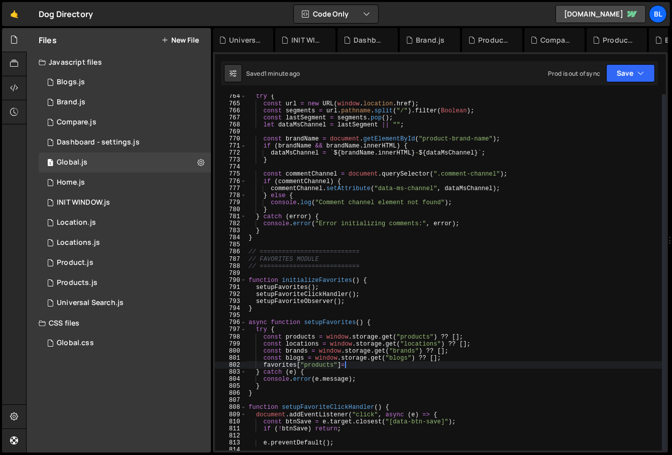
click at [330, 336] on div "try { const url = new URL ( window . location . href ) ; const segments = url .…" at bounding box center [455, 278] width 416 height 371
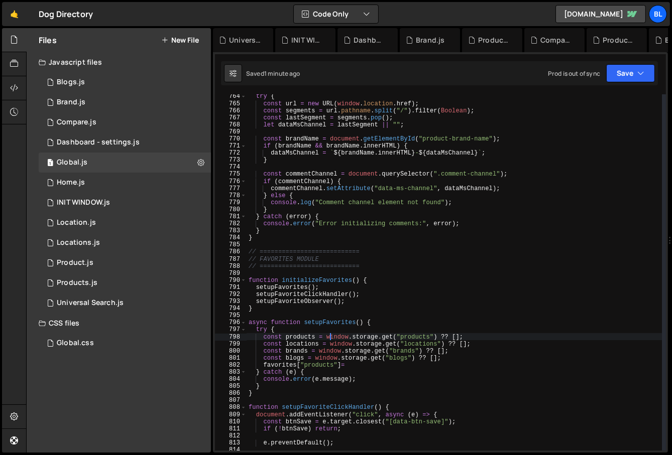
click at [344, 326] on div "try { const url = new URL ( window . location . href ) ; const segments = url .…" at bounding box center [455, 278] width 416 height 371
type textarea "try {"
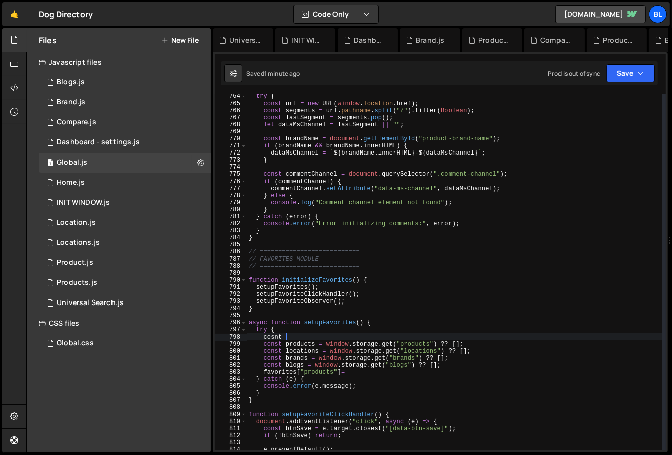
type textarea "cosnt"
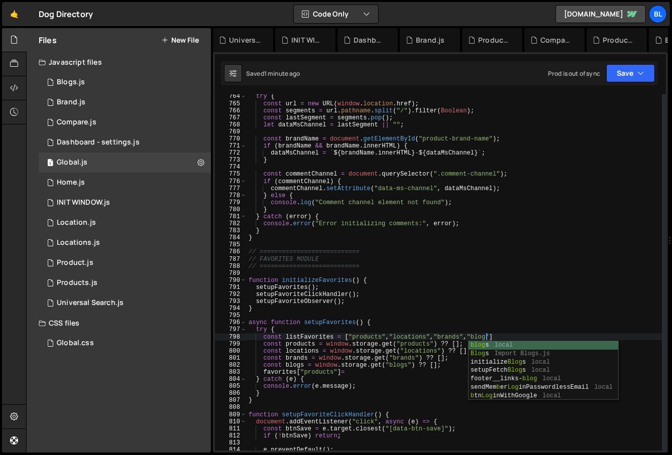
scroll to position [0, 19]
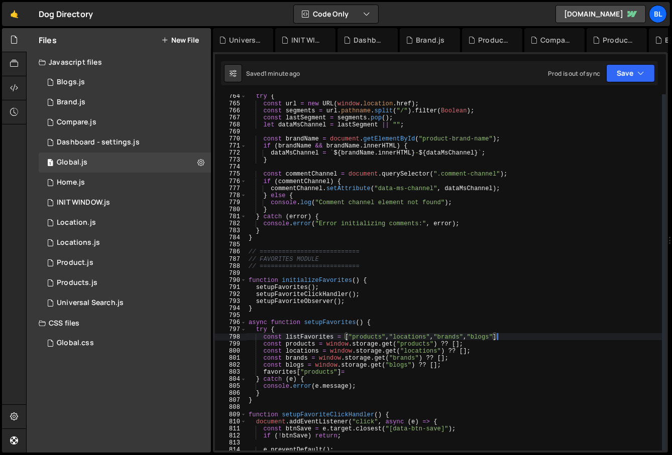
type textarea "const listFavorites = ["products","locations","brands","blogs"];"
click at [302, 337] on div "try { const url = new URL ( window . location . href ) ; const segments = url .…" at bounding box center [455, 278] width 416 height 371
click at [508, 338] on div "try { const url = new URL ( window . location . href ) ; const segments = url .…" at bounding box center [455, 278] width 416 height 371
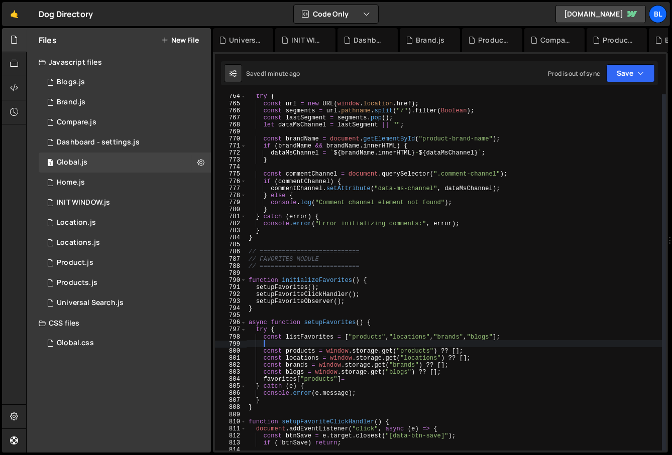
paste textarea "listFavorites"
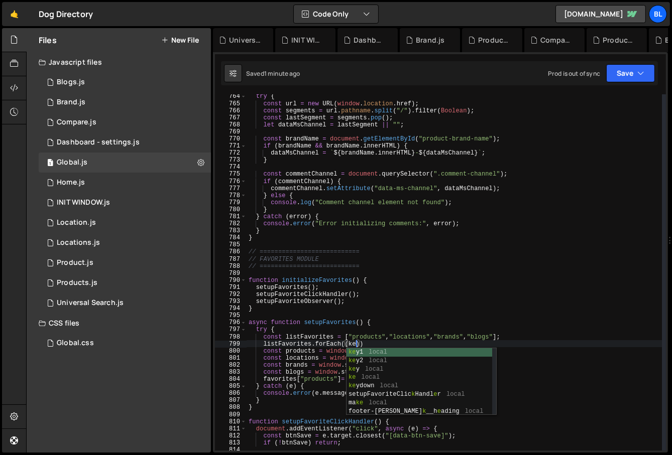
scroll to position [0, 8]
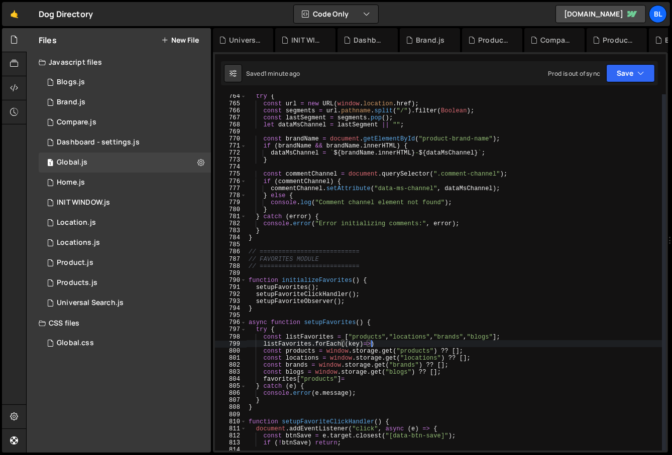
type textarea "listFavorites.forEach((key)=>{)"
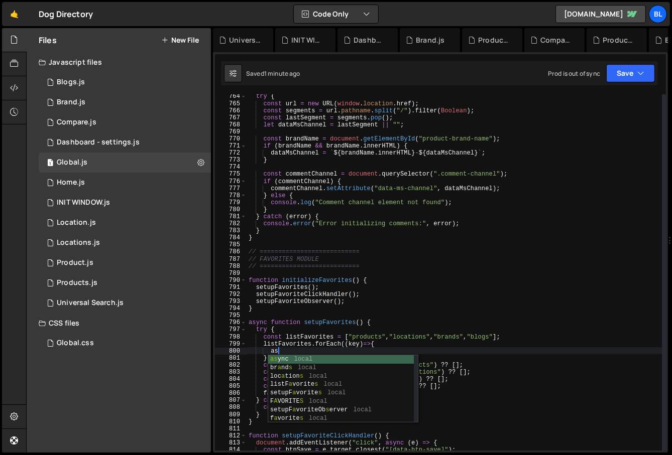
type textarea "a"
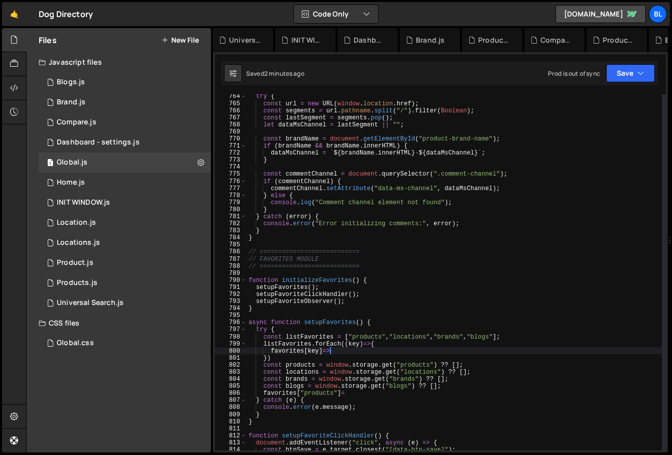
scroll to position [0, 6]
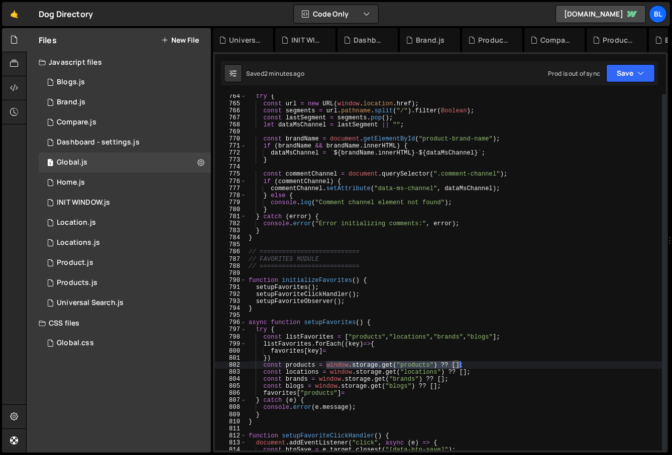
drag, startPoint x: 326, startPoint y: 366, endPoint x: 459, endPoint y: 367, distance: 133.1
click at [459, 367] on div "try { const url = new URL ( window . location . href ) ; const segments = url .…" at bounding box center [455, 278] width 416 height 371
click at [357, 355] on div "try { const url = new URL ( window . location . href ) ; const segments = url .…" at bounding box center [455, 278] width 416 height 371
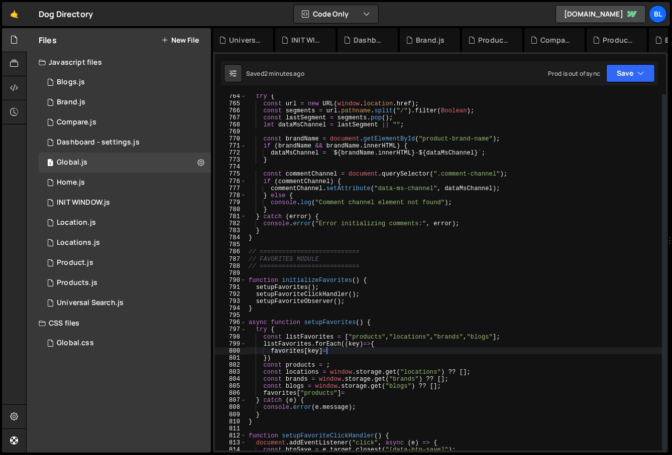
paste textarea "window.storage.get("products") ?? []"
click at [417, 351] on div "try { const url = new URL ( window . location . href ) ; const segments = url .…" at bounding box center [455, 278] width 416 height 371
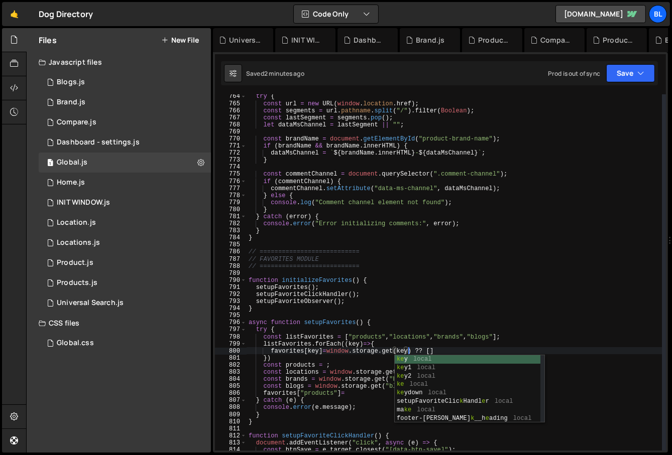
scroll to position [0, 13]
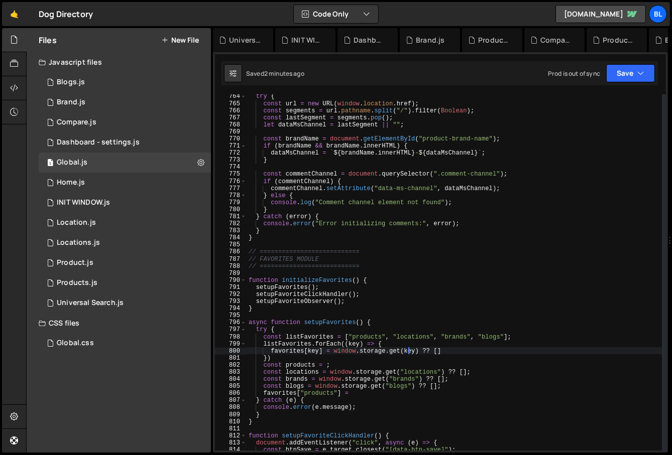
click at [455, 350] on div "try { const url = new URL ( window . location . href ) ; const segments = url .…" at bounding box center [455, 278] width 416 height 371
click at [388, 360] on div "try { const url = new URL ( window . location . href ) ; const segments = url .…" at bounding box center [455, 278] width 416 height 371
click at [384, 361] on div "try { const url = new URL ( window . location . href ) ; const segments = url .…" at bounding box center [455, 278] width 416 height 371
click at [378, 366] on div "try { const url = new URL ( window . location . href ) ; const segments = url .…" at bounding box center [455, 278] width 416 height 371
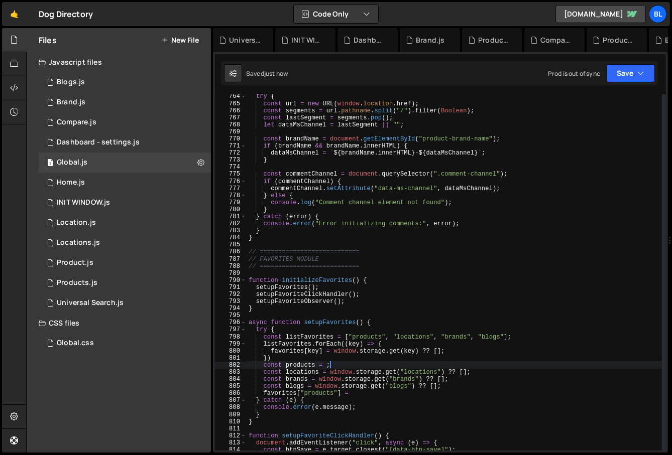
click at [362, 360] on div "try { const url = new URL ( window . location . href ) ; const segments = url .…" at bounding box center [455, 278] width 416 height 371
click at [423, 399] on div "try { const url = new URL ( window . location . href ) ; const segments = url .…" at bounding box center [455, 278] width 416 height 371
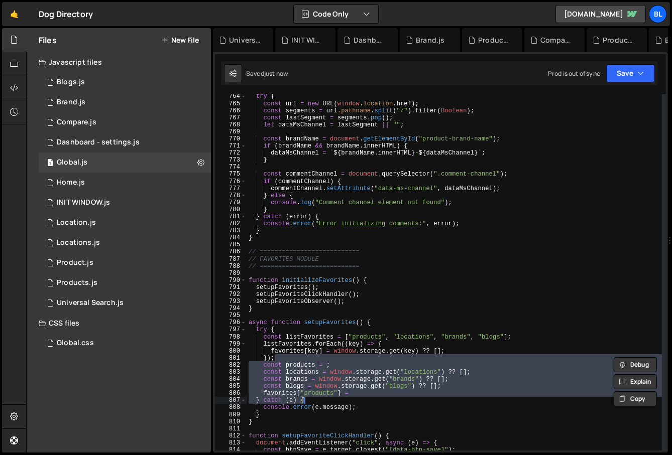
click at [368, 392] on div "try { const url = new URL ( window . location . href ) ; const segments = url .…" at bounding box center [455, 278] width 416 height 371
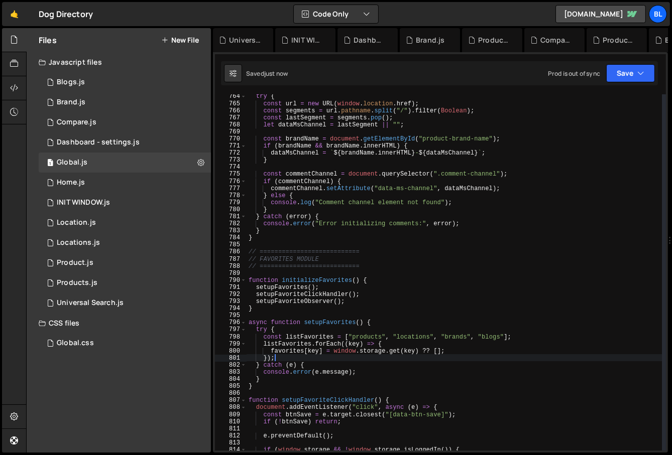
click at [290, 355] on div "try { const url = new URL ( window . location . href ) ; const segments = url .…" at bounding box center [455, 278] width 416 height 371
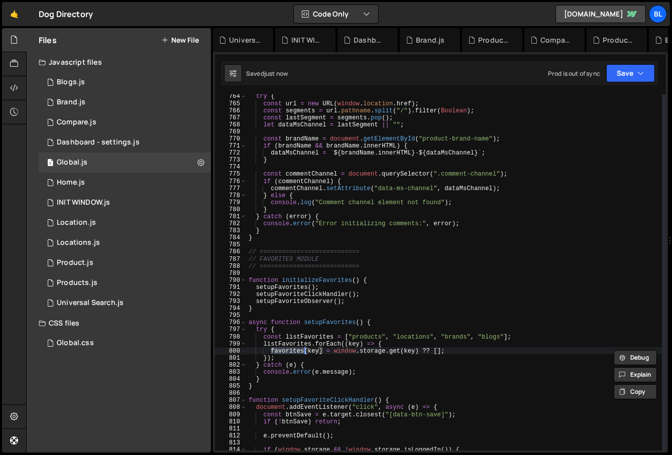
click at [273, 359] on div "try { const url = new URL ( window . location . href ) ; const segments = url .…" at bounding box center [455, 278] width 416 height 371
type textarea "});"
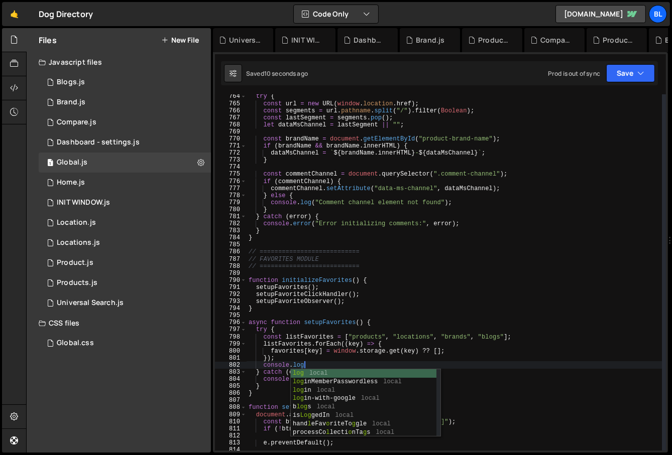
paste textarea "favorites)"
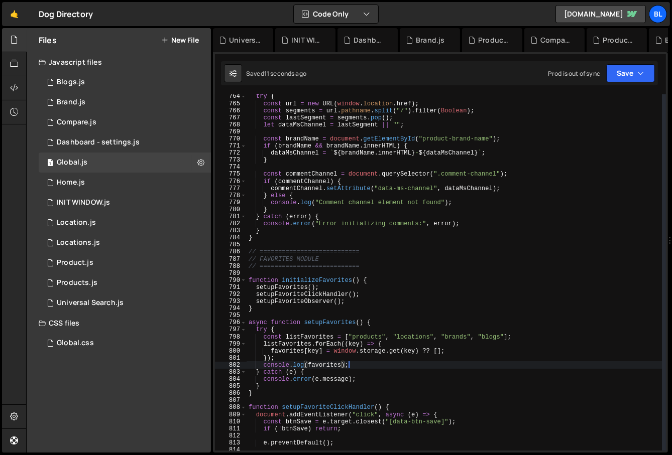
scroll to position [0, 8]
click at [331, 359] on div "try { const url = new URL ( window . location . href ) ; const segments = url .…" at bounding box center [455, 278] width 416 height 371
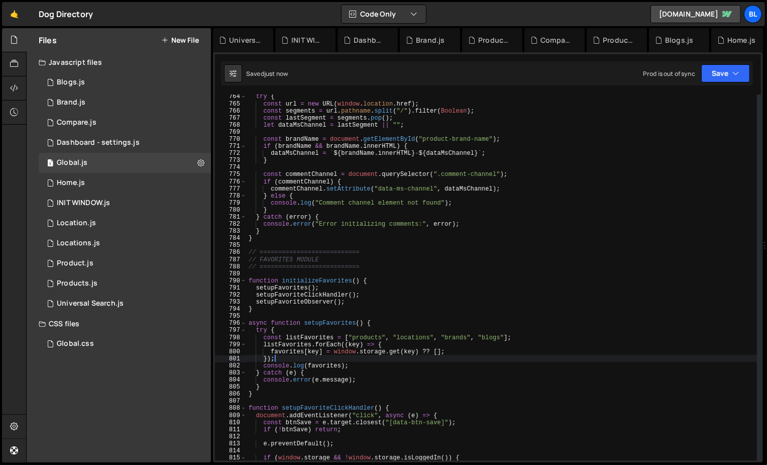
scroll to position [15505, 0]
click at [354, 366] on div "try { const url = new URL ( window . location . href ) ; const segments = url .…" at bounding box center [502, 283] width 511 height 380
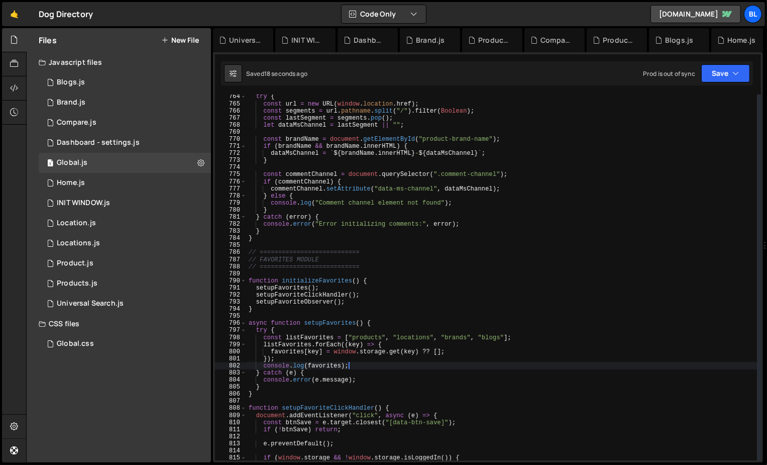
click at [339, 366] on div "try { const url = new URL ( window . location . href ) ; const segments = url .…" at bounding box center [502, 283] width 511 height 380
click at [341, 367] on div "try { const url = new URL ( window . location . href ) ; const segments = url .…" at bounding box center [502, 283] width 511 height 380
click at [324, 357] on div "try { const url = new URL ( window . location . href ) ; const segments = url .…" at bounding box center [502, 283] width 511 height 380
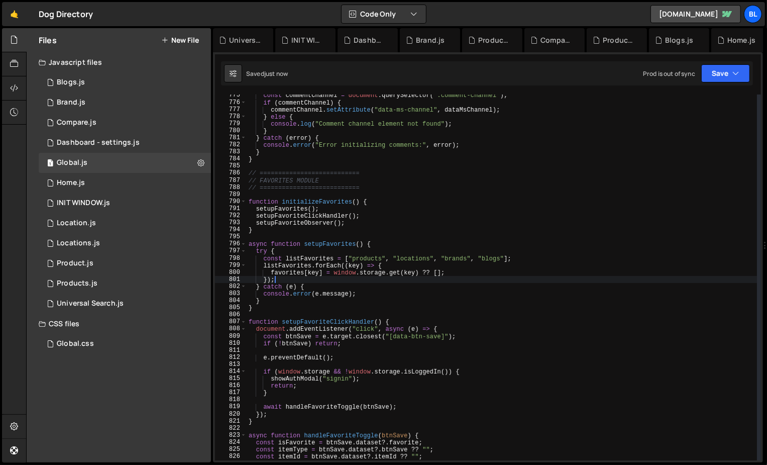
scroll to position [5478, 0]
click at [322, 282] on div "const commentChannel = document . querySelector ( ".comment-channel" ) ; if ( c…" at bounding box center [502, 283] width 511 height 380
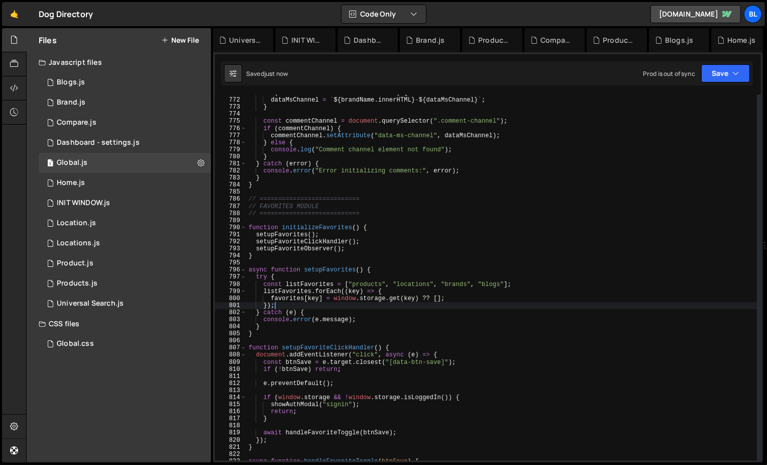
scroll to position [5454, 0]
click at [300, 283] on div "if ( brandName && brandName . innerHTML ) { dataMsChannel = ` ${ brandName . in…" at bounding box center [502, 279] width 511 height 380
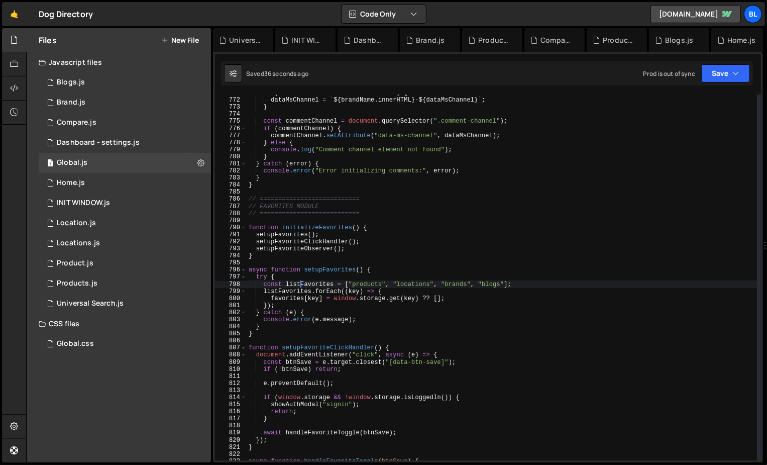
click at [318, 281] on div "if ( brandName && brandName . innerHTML ) { dataMsChannel = ` ${ brandName . in…" at bounding box center [502, 279] width 511 height 380
click at [327, 283] on div "if ( brandName && brandName . innerHTML ) { dataMsChannel = ` ${ brandName . in…" at bounding box center [502, 279] width 511 height 380
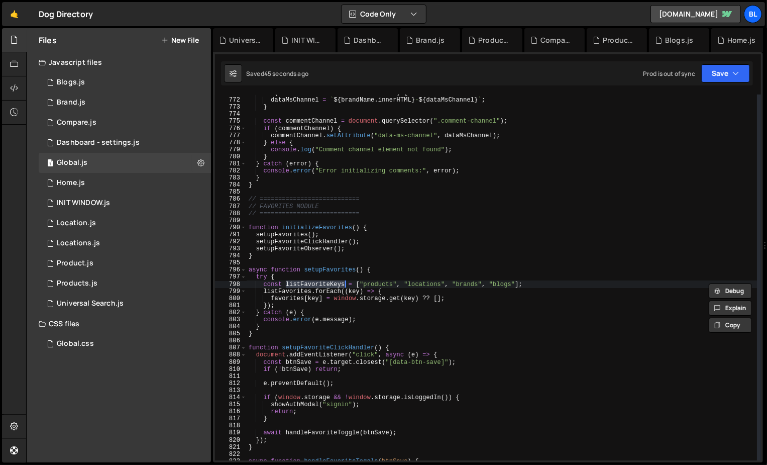
click at [298, 293] on div "if ( brandName && brandName . innerHTML ) { dataMsChannel = ` ${ brandName . in…" at bounding box center [502, 279] width 511 height 380
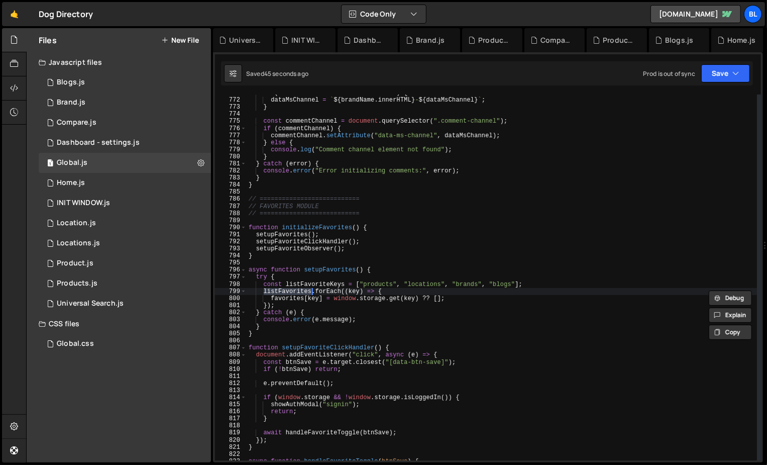
paste textarea "Key"
click at [317, 301] on div "if ( brandName && brandName . innerHTML ) { dataMsChannel = ` ${ brandName . in…" at bounding box center [502, 279] width 511 height 380
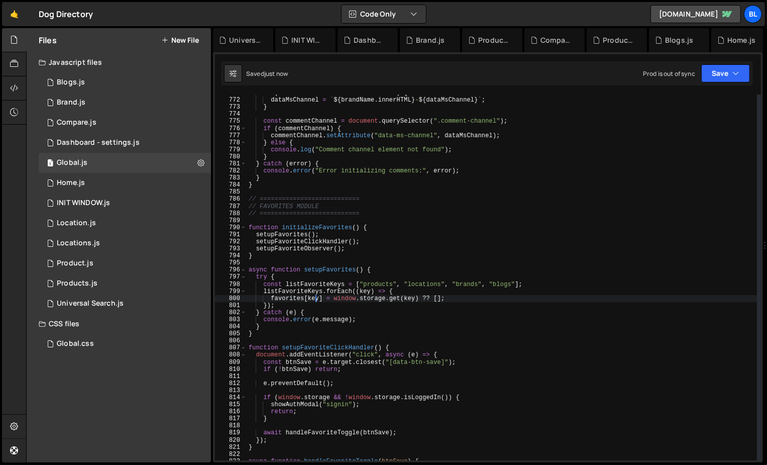
click at [357, 313] on div "if ( brandName && brandName . innerHTML ) { dataMsChannel = ` ${ brandName . in…" at bounding box center [502, 279] width 511 height 380
click at [334, 266] on div "if ( brandName && brandName . innerHTML ) { dataMsChannel = ` ${ brandName . in…" at bounding box center [502, 279] width 511 height 380
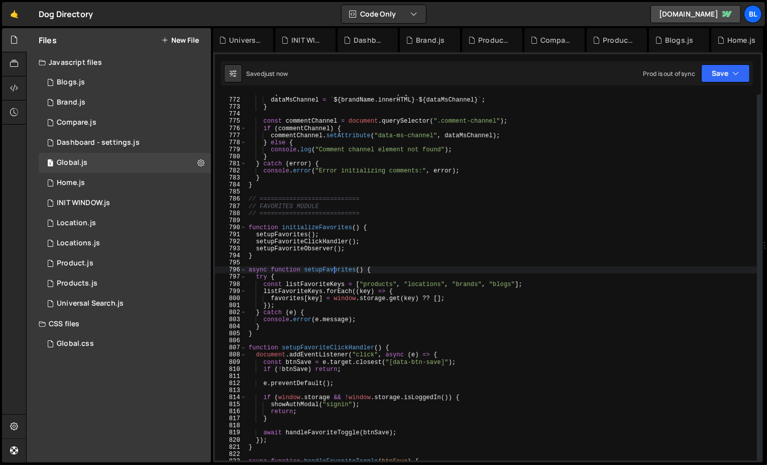
click at [334, 266] on div "if ( brandName && brandName . innerHTML ) { dataMsChannel = ` ${ brandName . in…" at bounding box center [502, 279] width 511 height 380
click at [336, 271] on div "if ( brandName && brandName . innerHTML ) { dataMsChannel = ` ${ brandName . in…" at bounding box center [502, 279] width 511 height 380
click at [370, 333] on div "if ( brandName && brandName . innerHTML ) { dataMsChannel = ` ${ brandName . in…" at bounding box center [502, 279] width 511 height 380
type textarea "}"
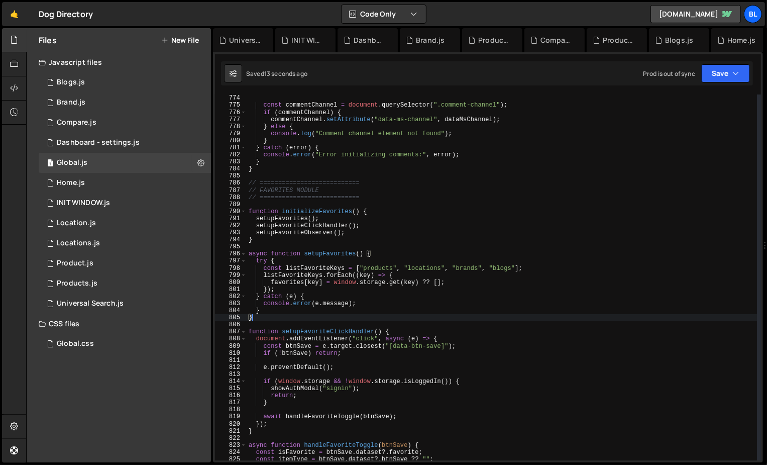
scroll to position [5472, 0]
click at [358, 374] on div "const commentChannel = document . querySelector ( ".comment-channel" ) ; if ( c…" at bounding box center [502, 282] width 511 height 380
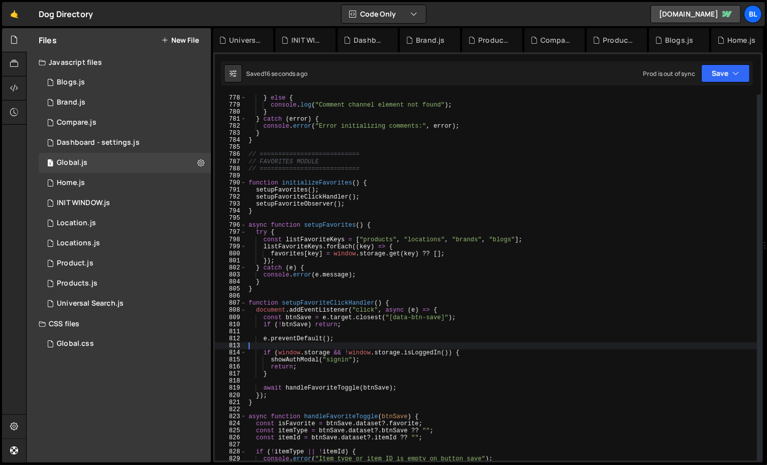
click at [348, 399] on div "} else { console . log ( "Comment channel element not found" ) ; } } catch ( er…" at bounding box center [502, 284] width 511 height 380
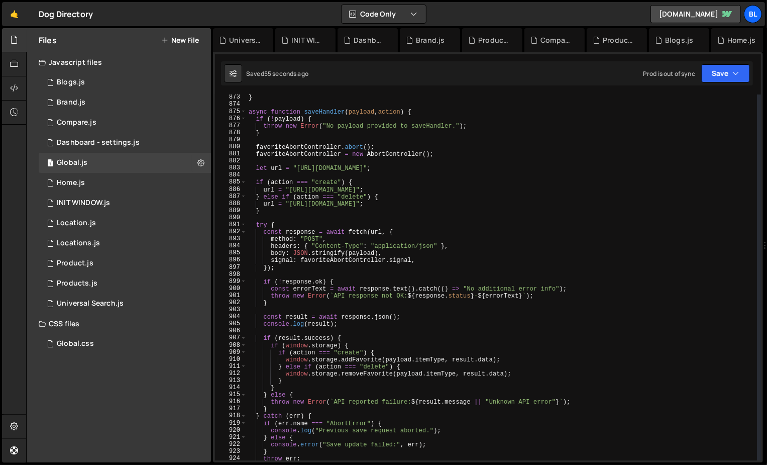
scroll to position [6171, 0]
click at [337, 323] on div "} async function saveHandler ( payload , action ) { if ( ! payload ) { throw ne…" at bounding box center [502, 283] width 511 height 380
click at [330, 323] on div "} async function saveHandler ( payload , action ) { if ( ! payload ) { throw ne…" at bounding box center [502, 283] width 511 height 380
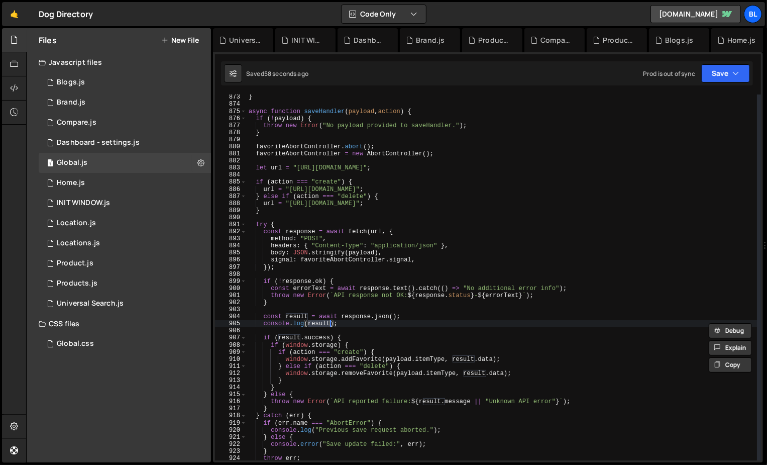
click at [355, 324] on div "} async function saveHandler ( payload , action ) { if ( ! payload ) { throw ne…" at bounding box center [502, 283] width 511 height 380
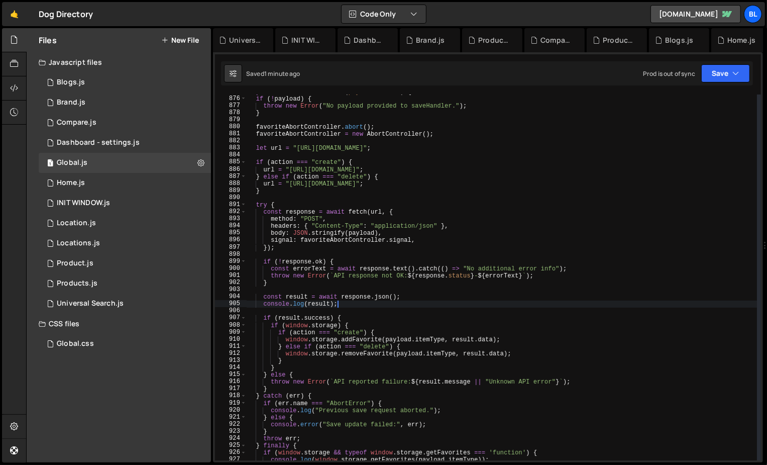
scroll to position [6193, 0]
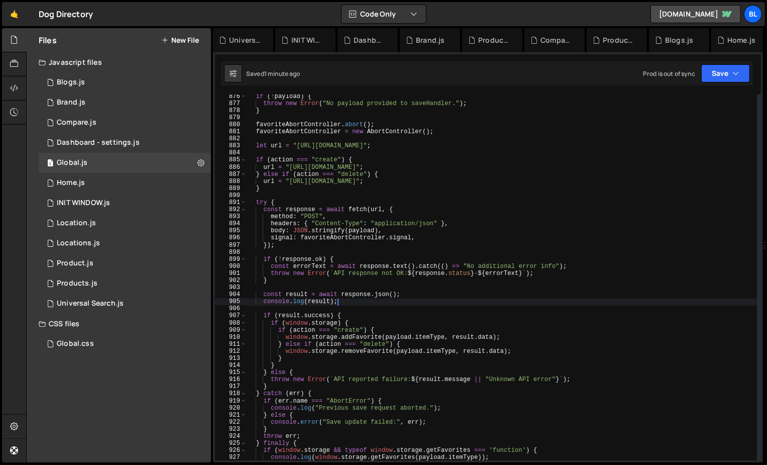
click at [362, 340] on div "if ( ! payload ) { throw new Error ( "No payload provided to saveHandler." ) ; …" at bounding box center [502, 283] width 511 height 380
click at [371, 334] on div "if ( ! payload ) { throw new Error ( "No payload provided to saveHandler." ) ; …" at bounding box center [502, 283] width 511 height 380
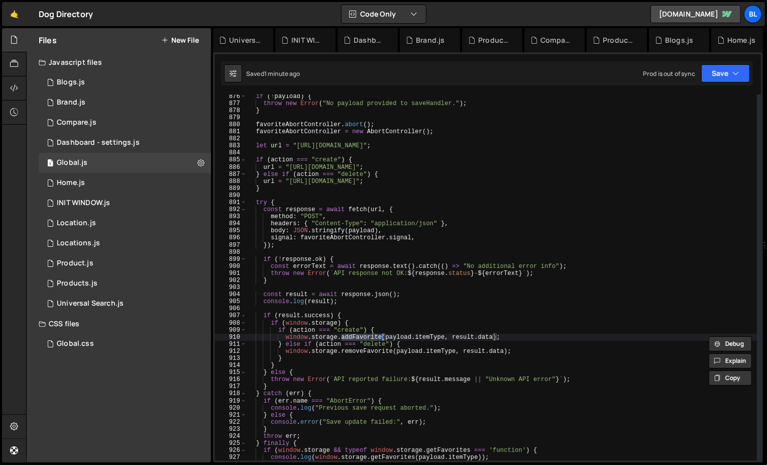
click at [366, 362] on div "if ( ! payload ) { throw new Error ( "No payload provided to saveHandler." ) ; …" at bounding box center [502, 283] width 511 height 380
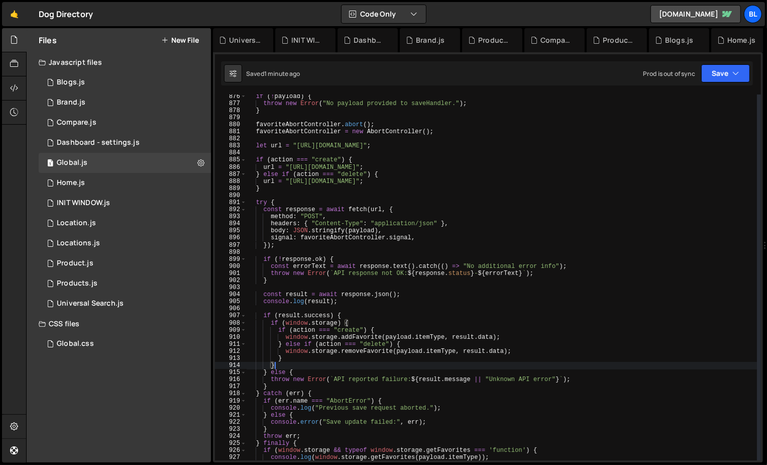
click at [356, 338] on div "if ( ! payload ) { throw new Error ( "No payload provided to saveHandler." ) ; …" at bounding box center [502, 283] width 511 height 380
type textarea "window.storage.addFavorite(payload.itemType, [DOMAIN_NAME]);"
click at [356, 338] on div "if ( ! payload ) { throw new Error ( "No payload provided to saveHandler." ) ; …" at bounding box center [502, 283] width 511 height 380
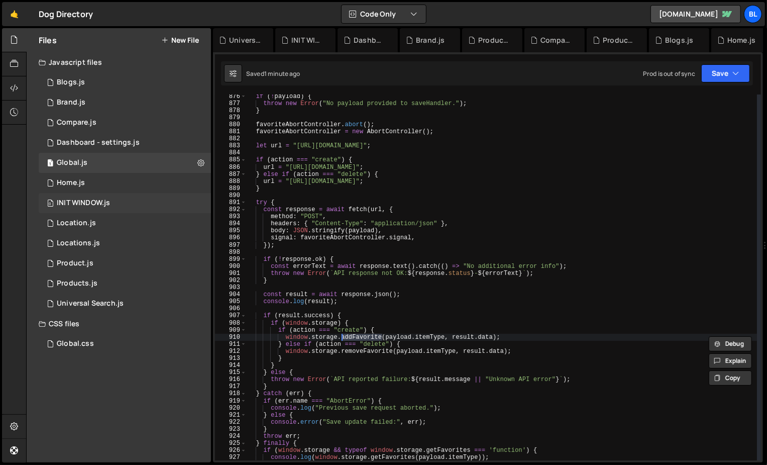
click at [131, 202] on div "0 INIT WINDOW.js 0" at bounding box center [125, 203] width 172 height 20
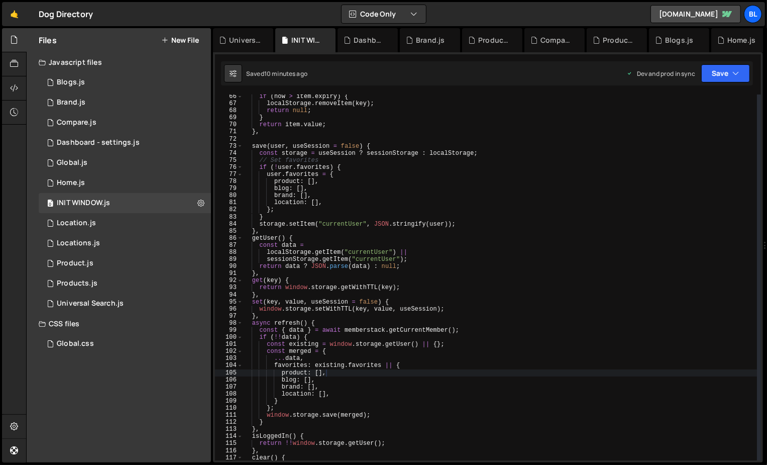
scroll to position [0, 0]
click at [354, 316] on div "if ( now > item . expiry ) { localStorage . removeItem ( key ) ; return null ; …" at bounding box center [500, 278] width 514 height 371
type textarea "},"
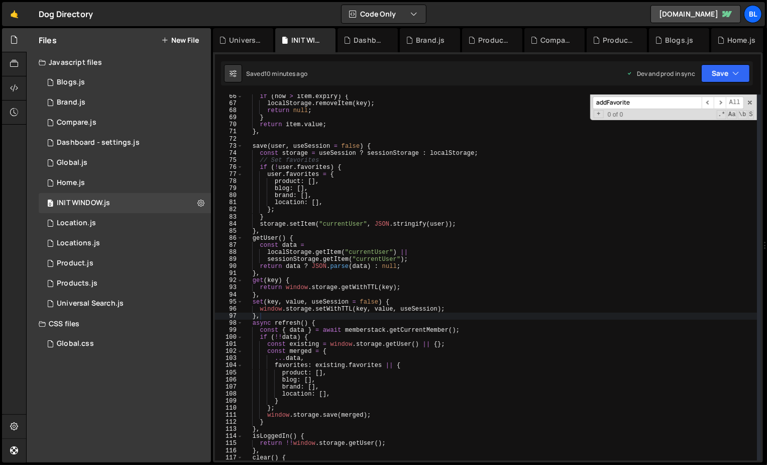
scroll to position [723, 0]
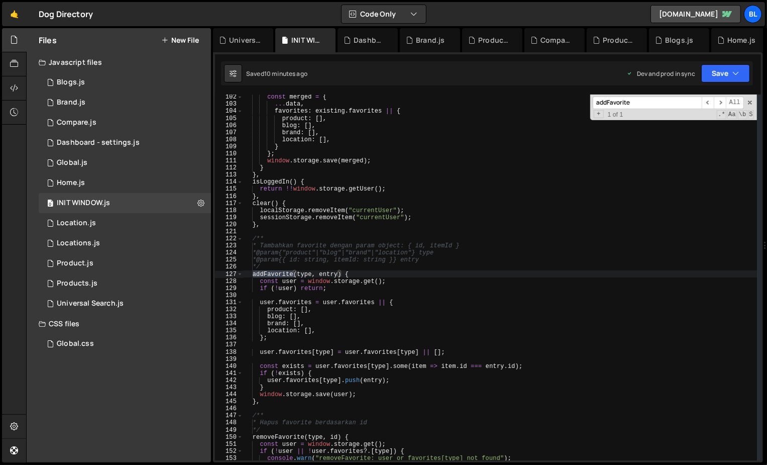
type input "addFavorite"
click at [324, 331] on div "const merged = { ... data , favorites : existing . favorites || { product : [ ]…" at bounding box center [500, 283] width 514 height 380
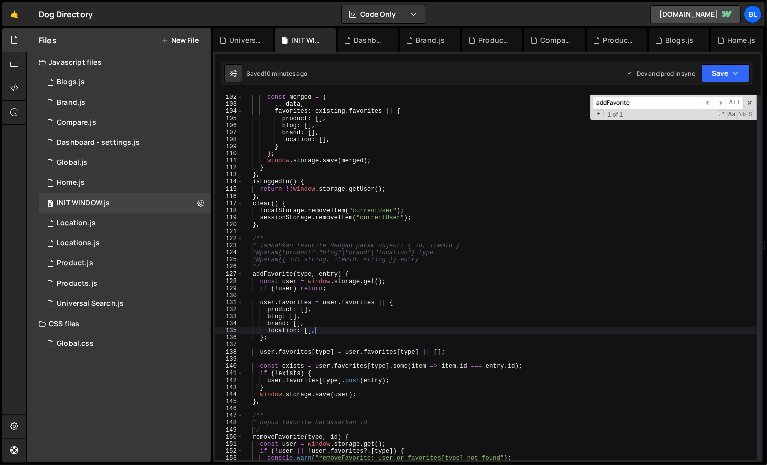
click at [305, 272] on div "const merged = { ... data , favorites : existing . favorites || { product : [ ]…" at bounding box center [500, 283] width 514 height 380
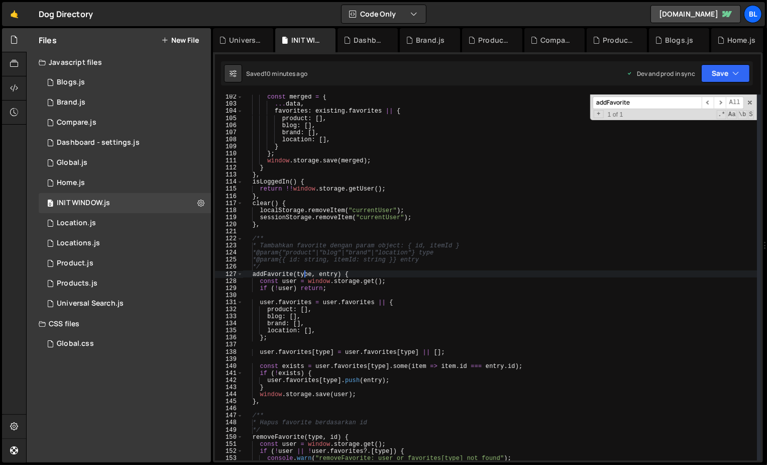
click at [305, 272] on div "const merged = { ... data , favorites : existing . favorites || { product : [ ]…" at bounding box center [500, 283] width 514 height 380
click at [367, 280] on div "const merged = { ... data , favorites : existing . favorites || { product : [ ]…" at bounding box center [500, 283] width 514 height 380
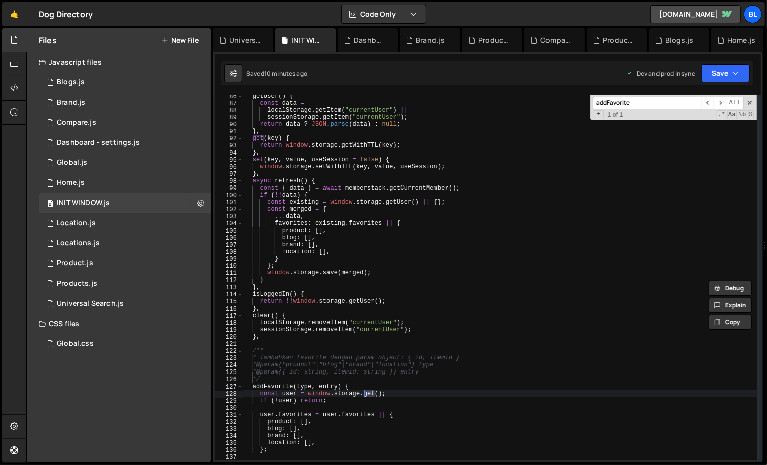
scroll to position [609, 0]
click at [358, 147] on div "getUser ( ) { const data = localStorage . getItem ( "currentUser" ) || sessionS…" at bounding box center [500, 284] width 514 height 380
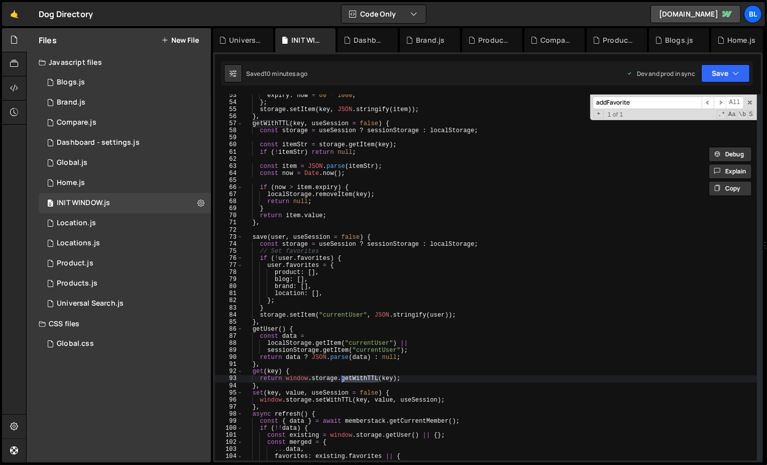
scroll to position [377, 0]
click at [299, 125] on div "expiry : now + 60 * 1000 , } ; storage . setItem ( key , JSON . stringify ( ite…" at bounding box center [500, 282] width 514 height 380
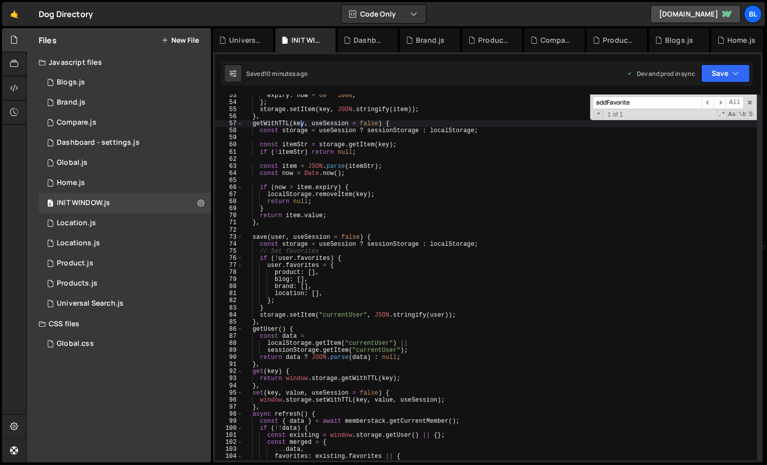
click at [299, 125] on div "expiry : now + 60 * 1000 , } ; storage . setItem ( key , JSON . stringify ( ite…" at bounding box center [500, 282] width 514 height 380
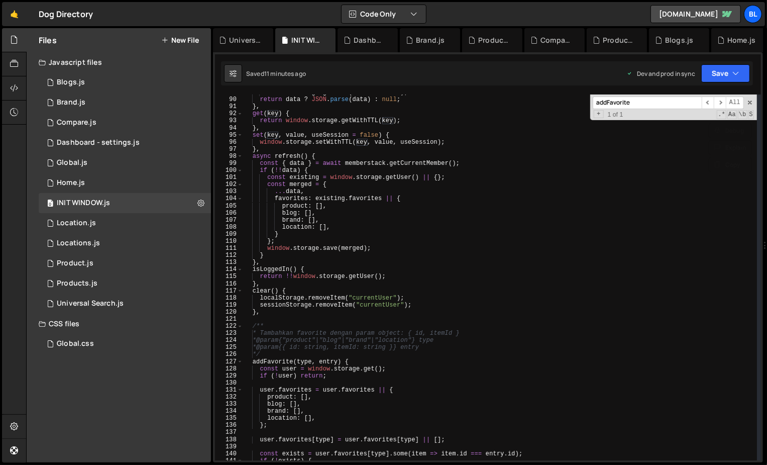
scroll to position [637, 0]
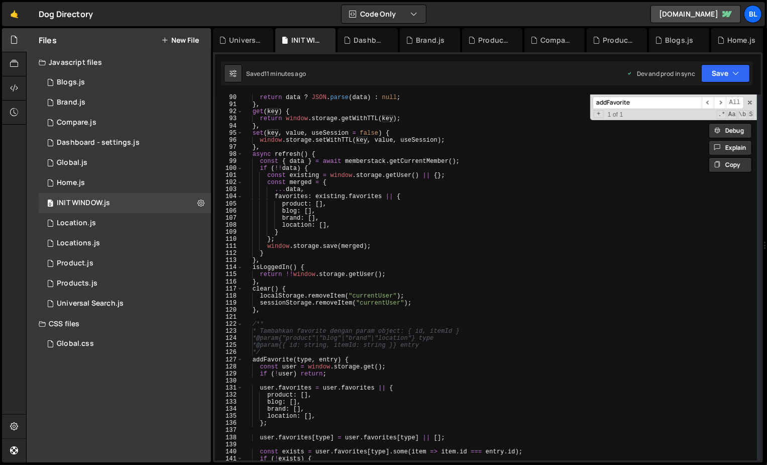
click at [367, 366] on div "return data ? JSON . parse ( data ) : null ; } , get ( key ) { return window . …" at bounding box center [500, 284] width 514 height 380
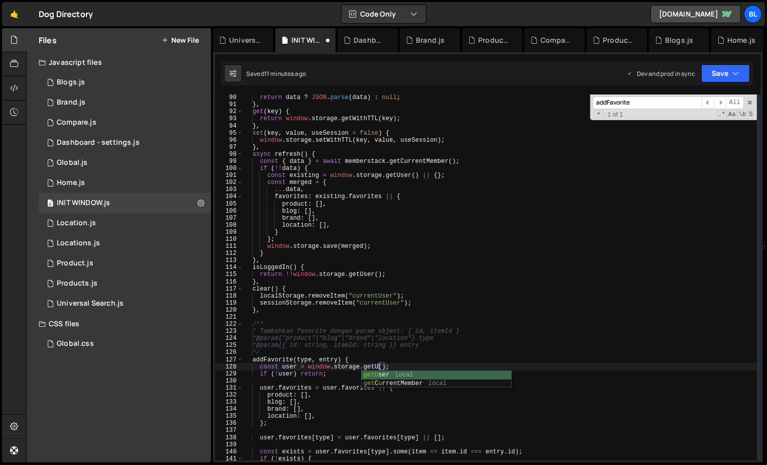
scroll to position [0, 11]
click at [375, 364] on div "return data ? JSON . parse ( data ) : null ; } , get ( key ) { return window . …" at bounding box center [500, 284] width 514 height 380
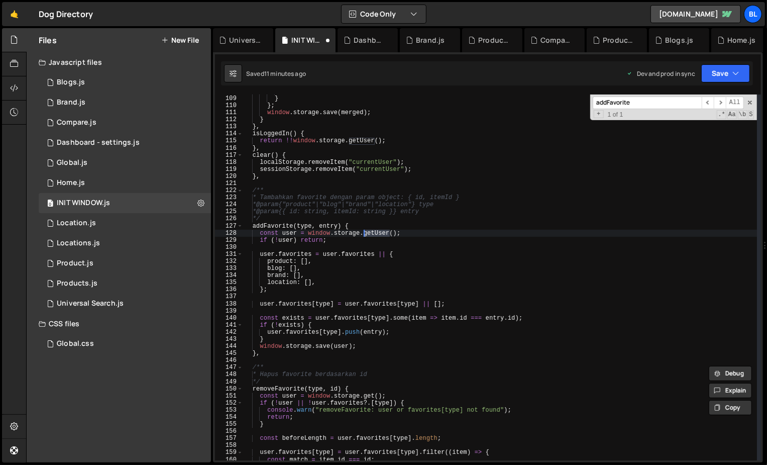
scroll to position [799, 0]
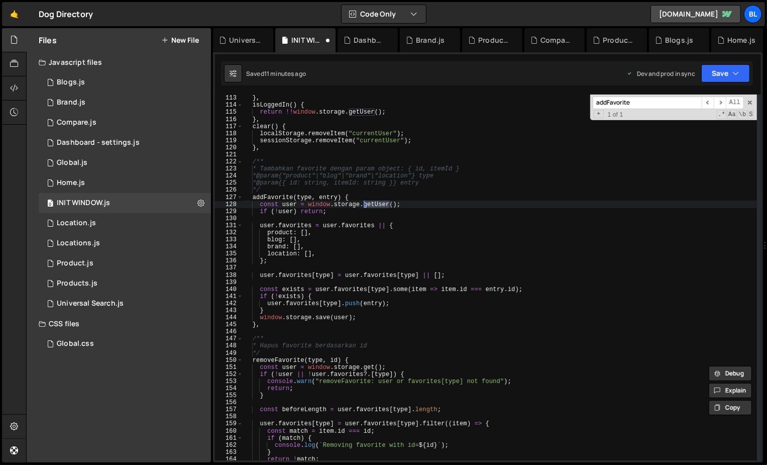
click at [368, 369] on div "} } , isLoggedIn ( ) { return !! window . storage . getUser ( ) ; } , clear ( )…" at bounding box center [500, 277] width 514 height 380
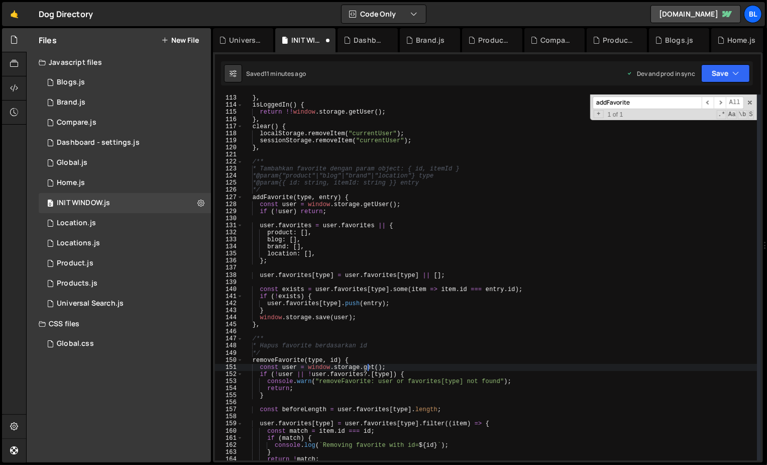
click at [368, 369] on div "} } , isLoggedIn ( ) { return !! window . storage . getUser ( ) ; } , clear ( )…" at bounding box center [500, 277] width 514 height 380
paste textarea "User"
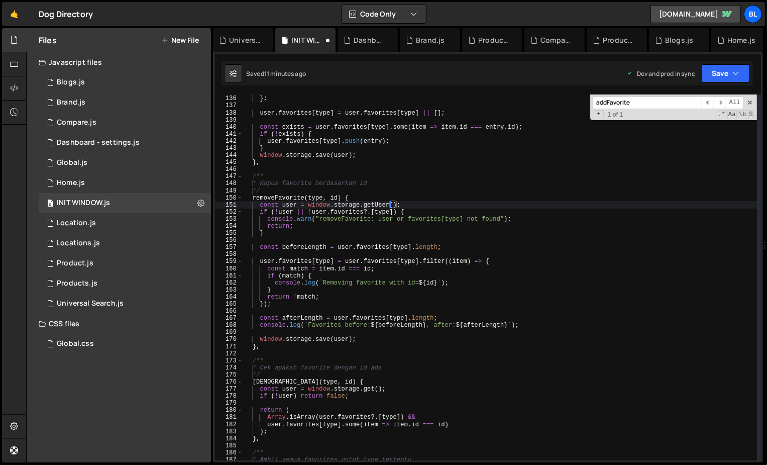
scroll to position [963, 0]
click at [373, 390] on div "} ; user . favorites [ type ] = user . favorites [ type ] || [ ] ; const exists…" at bounding box center [500, 284] width 514 height 380
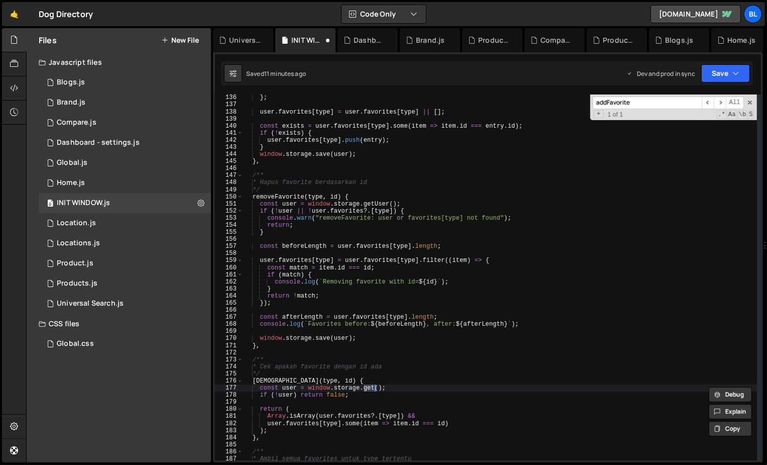
paste textarea "User"
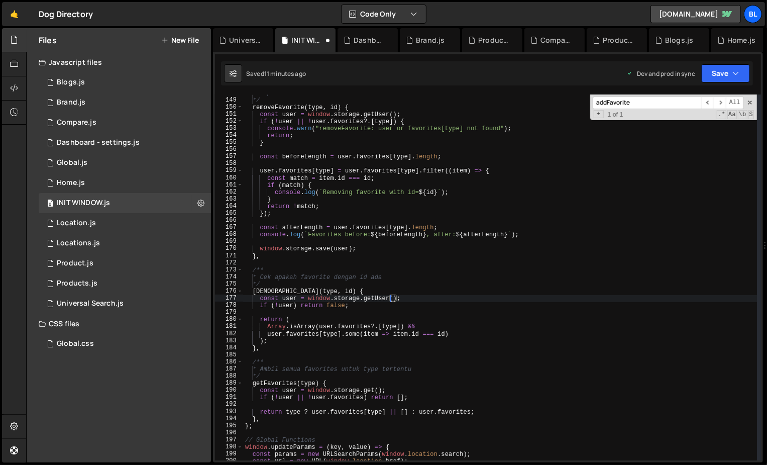
scroll to position [1061, 0]
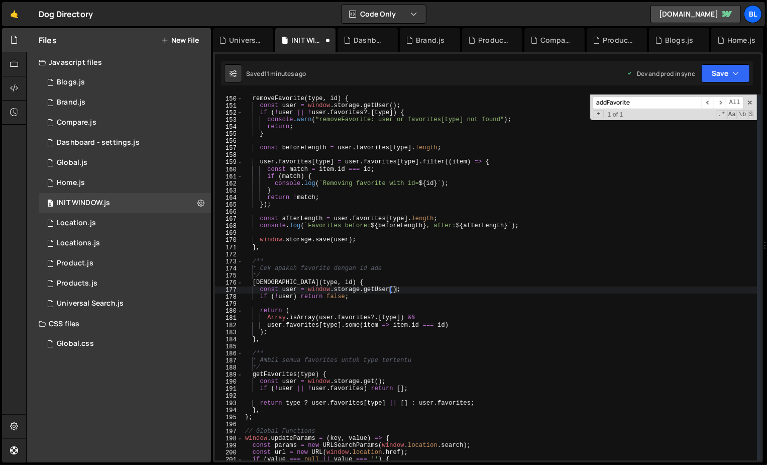
click at [368, 382] on div "*/ removeFavorite ( type , id ) { const user = window . storage . getUser ( ) ;…" at bounding box center [500, 278] width 514 height 380
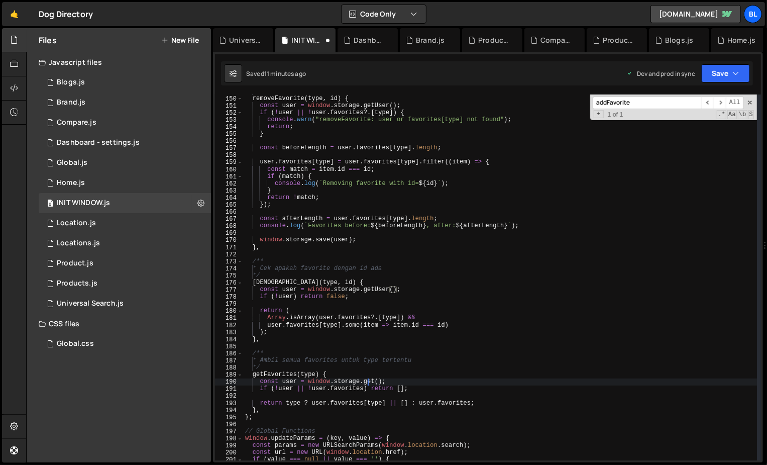
click at [368, 382] on div "*/ removeFavorite ( type , id ) { const user = window . storage . getUser ( ) ;…" at bounding box center [500, 278] width 514 height 380
paste textarea "User"
click at [406, 370] on div "*/ removeFavorite ( type , id ) { const user = window . storage . getUser ( ) ;…" at bounding box center [500, 278] width 514 height 380
type textarea "*/"
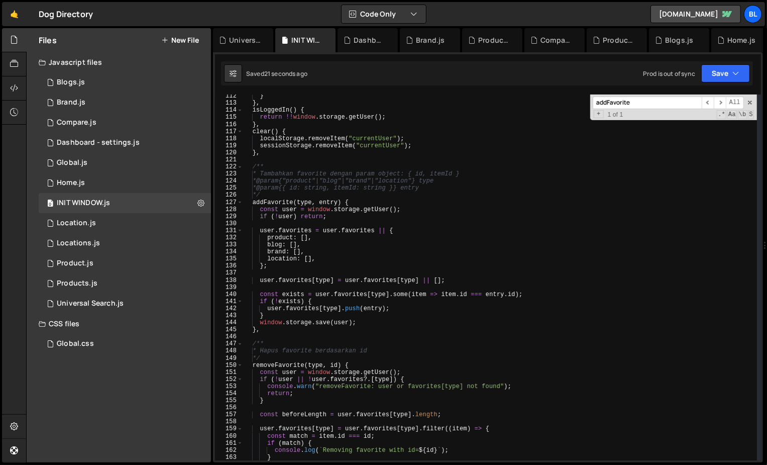
scroll to position [794, 0]
click at [360, 275] on div "} } , isLoggedIn ( ) { return !! window . storage . getUser ( ) ; } , clear ( )…" at bounding box center [500, 282] width 514 height 380
click at [323, 263] on div "} } , isLoggedIn ( ) { return !! window . storage . getUser ( ) ; } , clear ( )…" at bounding box center [500, 282] width 514 height 380
click at [287, 259] on div "} } , isLoggedIn ( ) { return !! window . storage . getUser ( ) ; } , clear ( )…" at bounding box center [500, 282] width 514 height 380
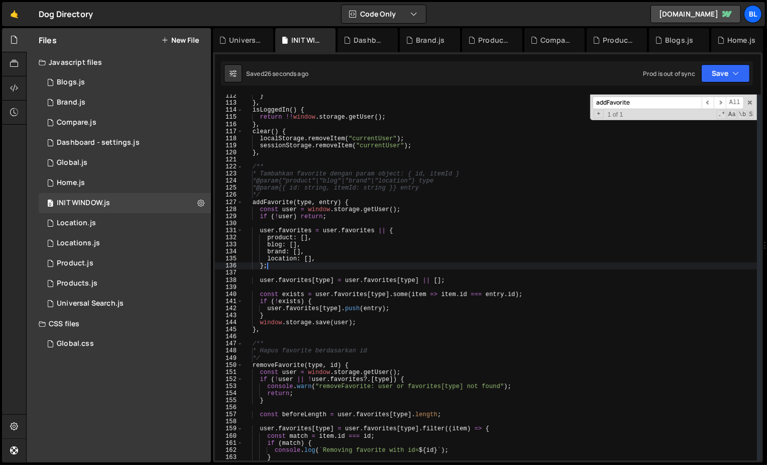
click at [287, 259] on div "} } , isLoggedIn ( ) { return !! window . storage . getUser ( ) ; } , clear ( )…" at bounding box center [500, 282] width 514 height 380
click at [280, 254] on div "} } , isLoggedIn ( ) { return !! window . storage . getUser ( ) ; } , clear ( )…" at bounding box center [500, 282] width 514 height 380
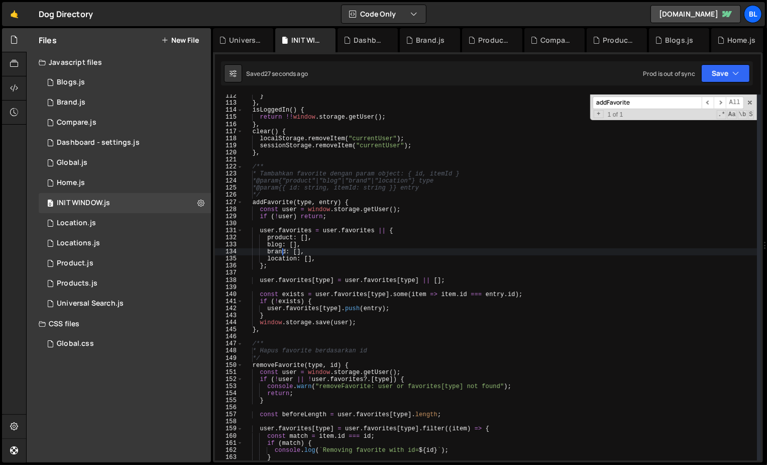
click at [280, 254] on div "} } , isLoggedIn ( ) { return !! window . storage . getUser ( ) ; } , clear ( )…" at bounding box center [500, 282] width 514 height 380
click at [361, 249] on div "} } , isLoggedIn ( ) { return !! window . storage . getUser ( ) ; } , clear ( )…" at bounding box center [500, 282] width 514 height 380
click at [355, 263] on div "} } , isLoggedIn ( ) { return !! window . storage . getUser ( ) ; } , clear ( )…" at bounding box center [500, 282] width 514 height 380
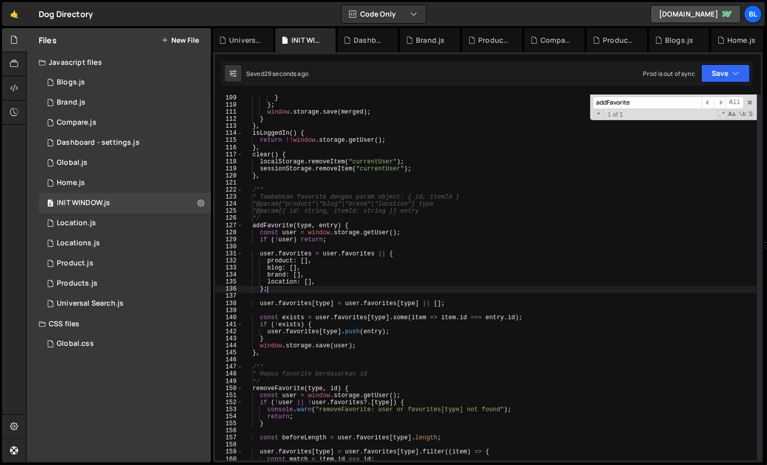
click at [355, 318] on div "location : [ ] , } } ; window . storage . save ( merged ) ; } } , isLoggedIn ( …" at bounding box center [500, 277] width 514 height 380
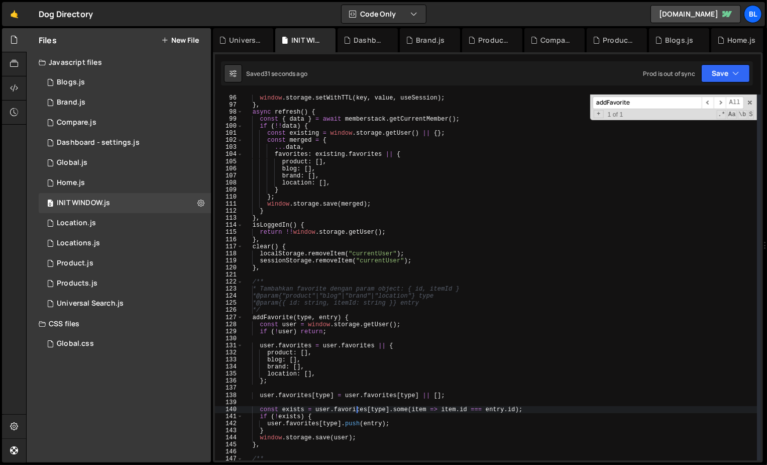
scroll to position [678, 0]
click at [365, 320] on div "set ( key , value , useSession = false ) { window . storage . setWithTTL ( key …" at bounding box center [500, 278] width 514 height 380
click at [363, 344] on div "set ( key , value , useSession = false ) { window . storage . setWithTTL ( key …" at bounding box center [500, 278] width 514 height 380
click at [329, 307] on div "set ( key , value , useSession = false ) { window . storage . setWithTTL ( key …" at bounding box center [500, 278] width 514 height 380
click at [361, 317] on div "set ( key , value , useSession = false ) { window . storage . setWithTTL ( key …" at bounding box center [500, 278] width 514 height 380
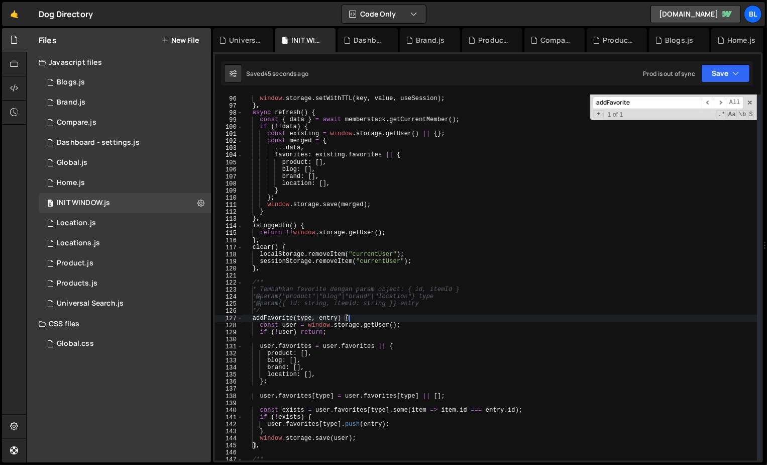
click at [346, 302] on div "set ( key , value , useSession = false ) { window . storage . setWithTTL ( key …" at bounding box center [500, 278] width 514 height 380
click at [329, 320] on div "set ( key , value , useSession = false ) { window . storage . setWithTTL ( key …" at bounding box center [500, 278] width 514 height 380
click at [346, 320] on div "set ( key , value , useSession = false ) { window . storage . setWithTTL ( key …" at bounding box center [500, 278] width 514 height 380
click at [362, 320] on div "set ( key , value , useSession = false ) { window . storage . setWithTTL ( key …" at bounding box center [500, 278] width 514 height 380
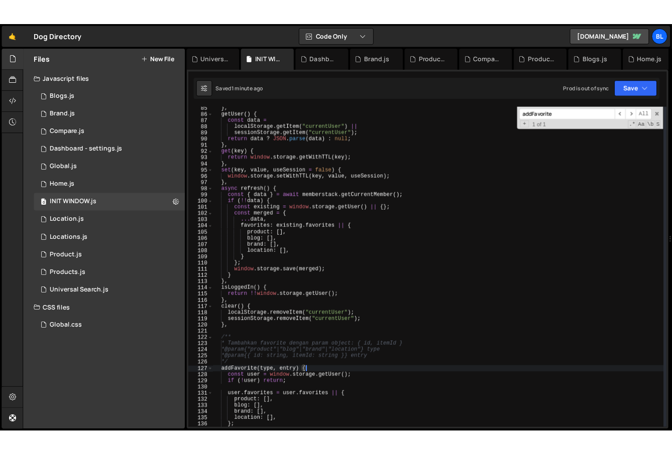
scroll to position [603, 0]
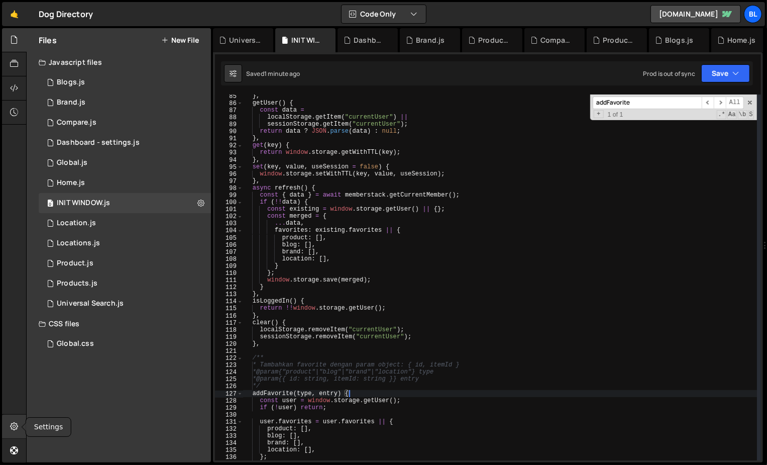
type textarea "addFavorite(type, entry) {"
click at [17, 427] on icon at bounding box center [14, 425] width 8 height 11
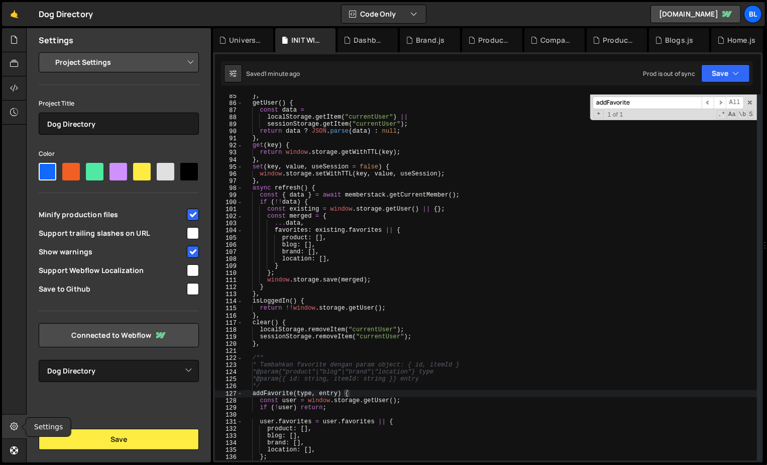
click at [17, 427] on icon at bounding box center [14, 425] width 8 height 11
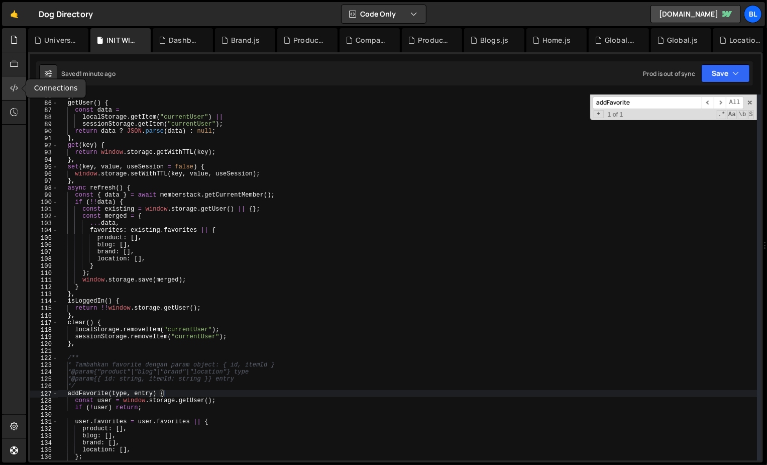
click at [11, 86] on icon at bounding box center [14, 87] width 8 height 11
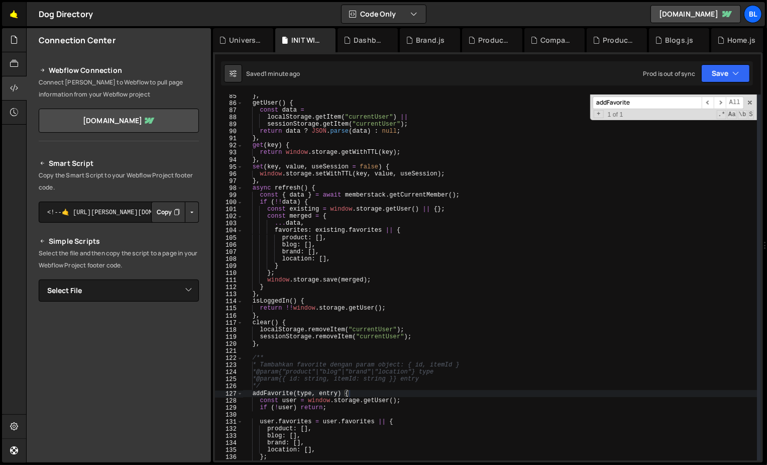
click at [17, 14] on link "🤙" at bounding box center [14, 14] width 25 height 24
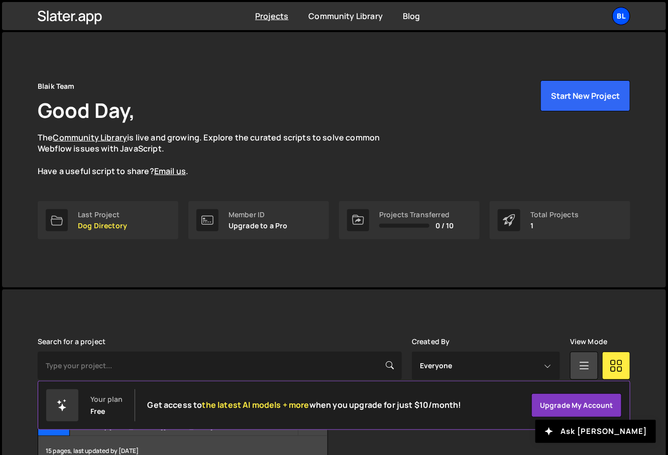
click at [628, 13] on div "Bl" at bounding box center [621, 16] width 18 height 18
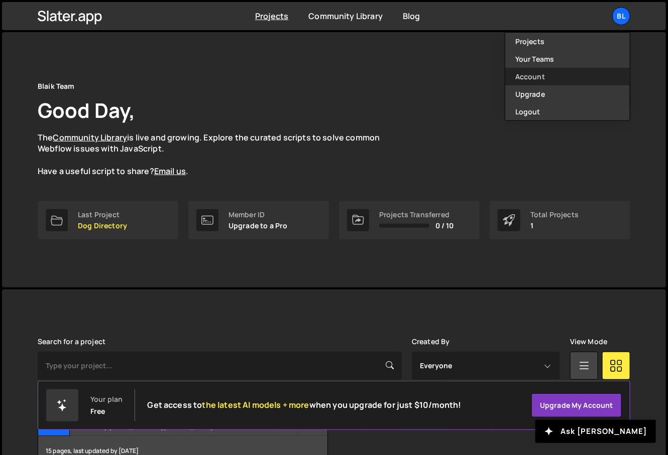
click at [546, 79] on link "Account" at bounding box center [567, 77] width 125 height 18
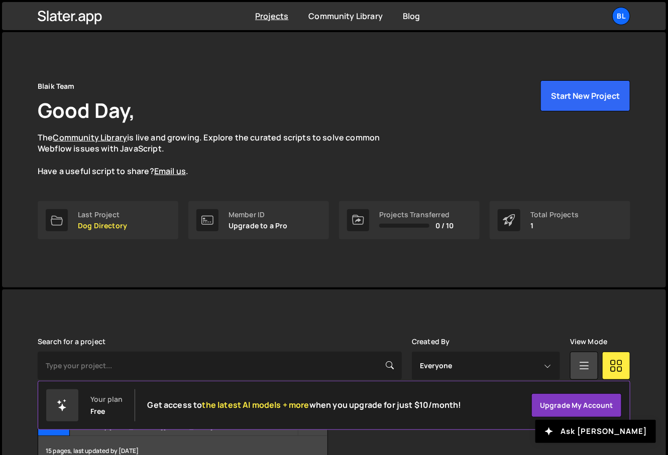
click at [632, 17] on div "Projects Community Library Blog Bl Projects Your Teams Account Upgrade Logout" at bounding box center [334, 16] width 623 height 28
click at [627, 18] on div "Bl" at bounding box center [621, 16] width 18 height 18
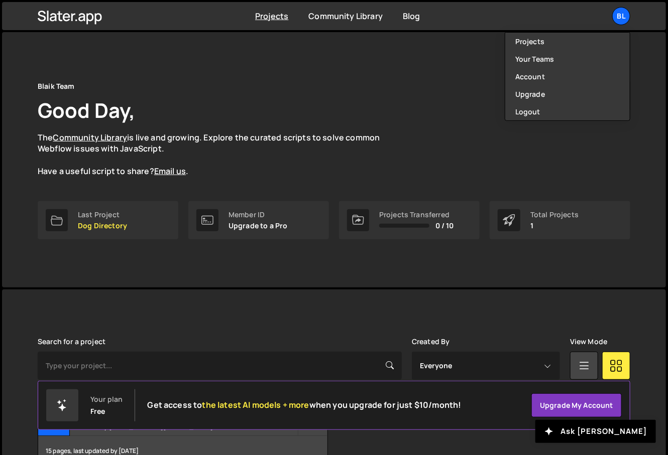
click at [408, 23] on div "Projects Community Library Blog Bl Projects Your Teams Account Upgrade Logout" at bounding box center [334, 16] width 623 height 28
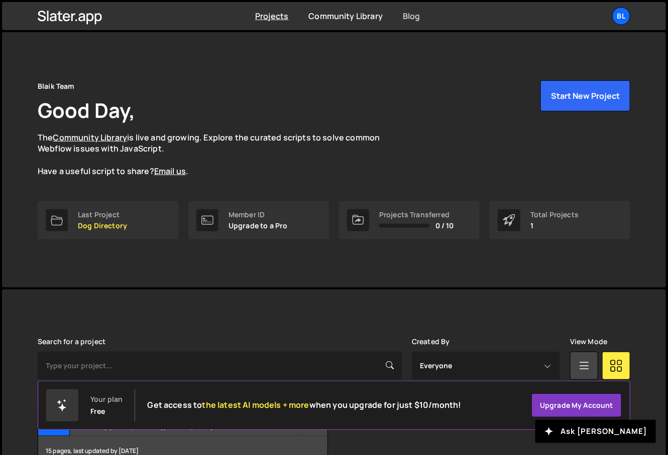
click at [409, 21] on link "Blog" at bounding box center [412, 16] width 18 height 11
click at [344, 21] on link "Community Library" at bounding box center [345, 16] width 74 height 11
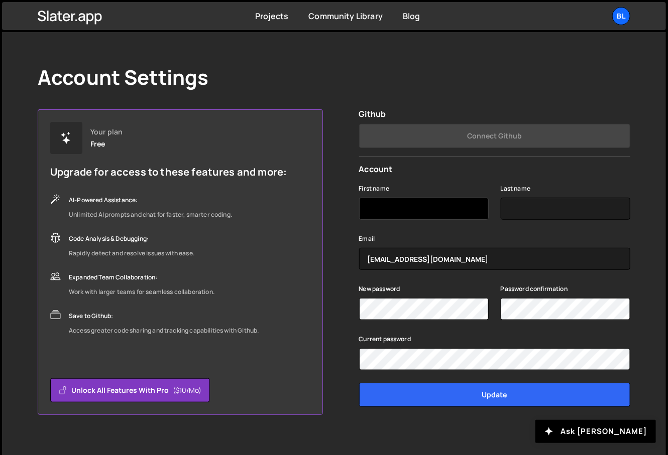
scroll to position [25, 0]
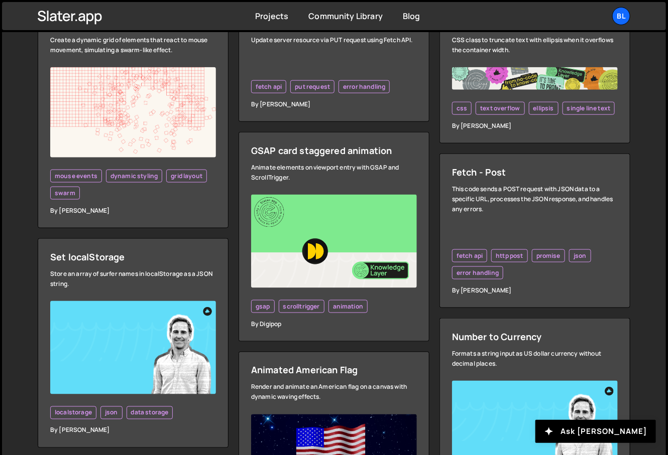
scroll to position [361, 0]
